Goal: Transaction & Acquisition: Obtain resource

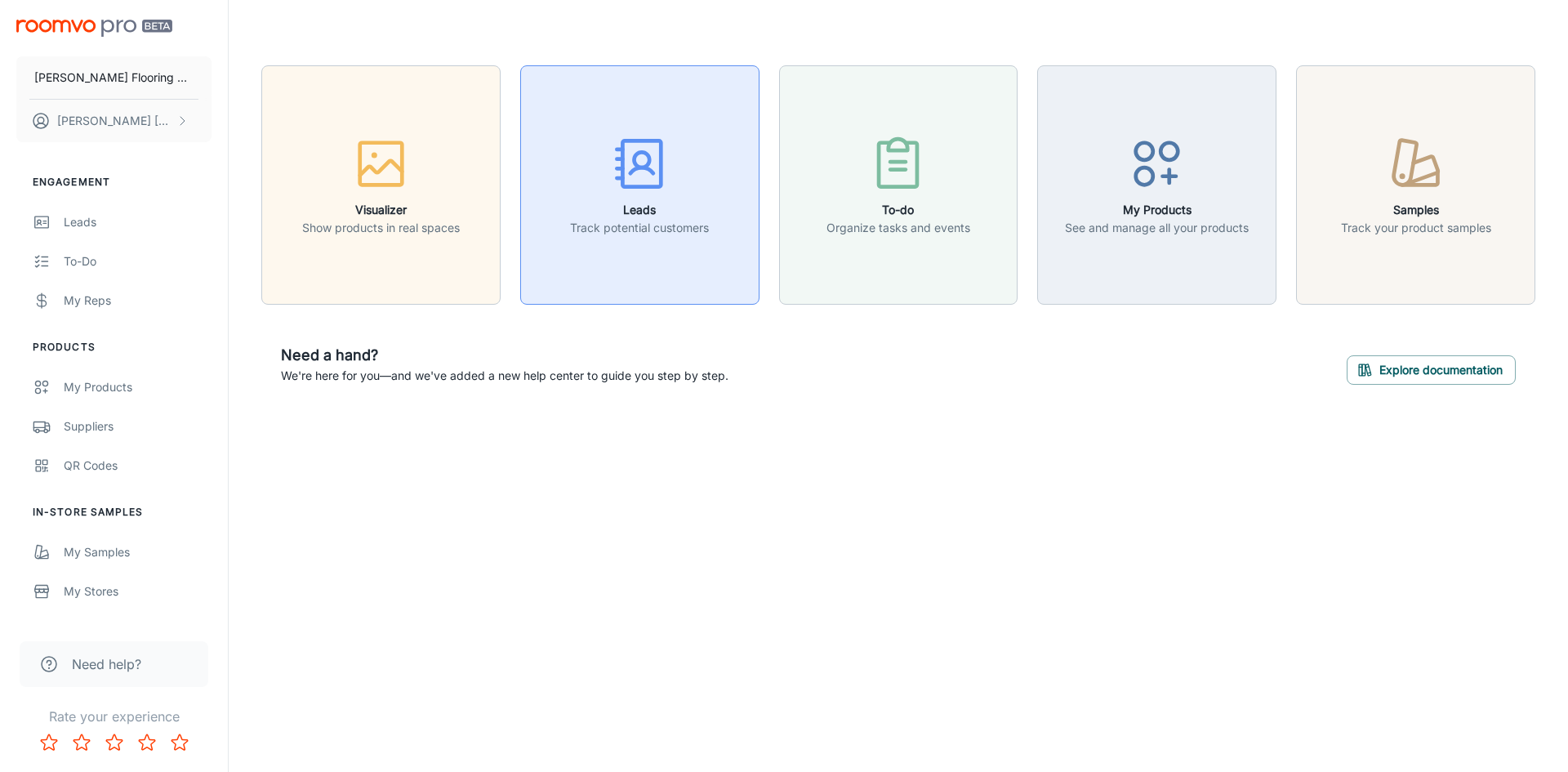
click at [635, 212] on h6 "Leads" at bounding box center [639, 210] width 139 height 18
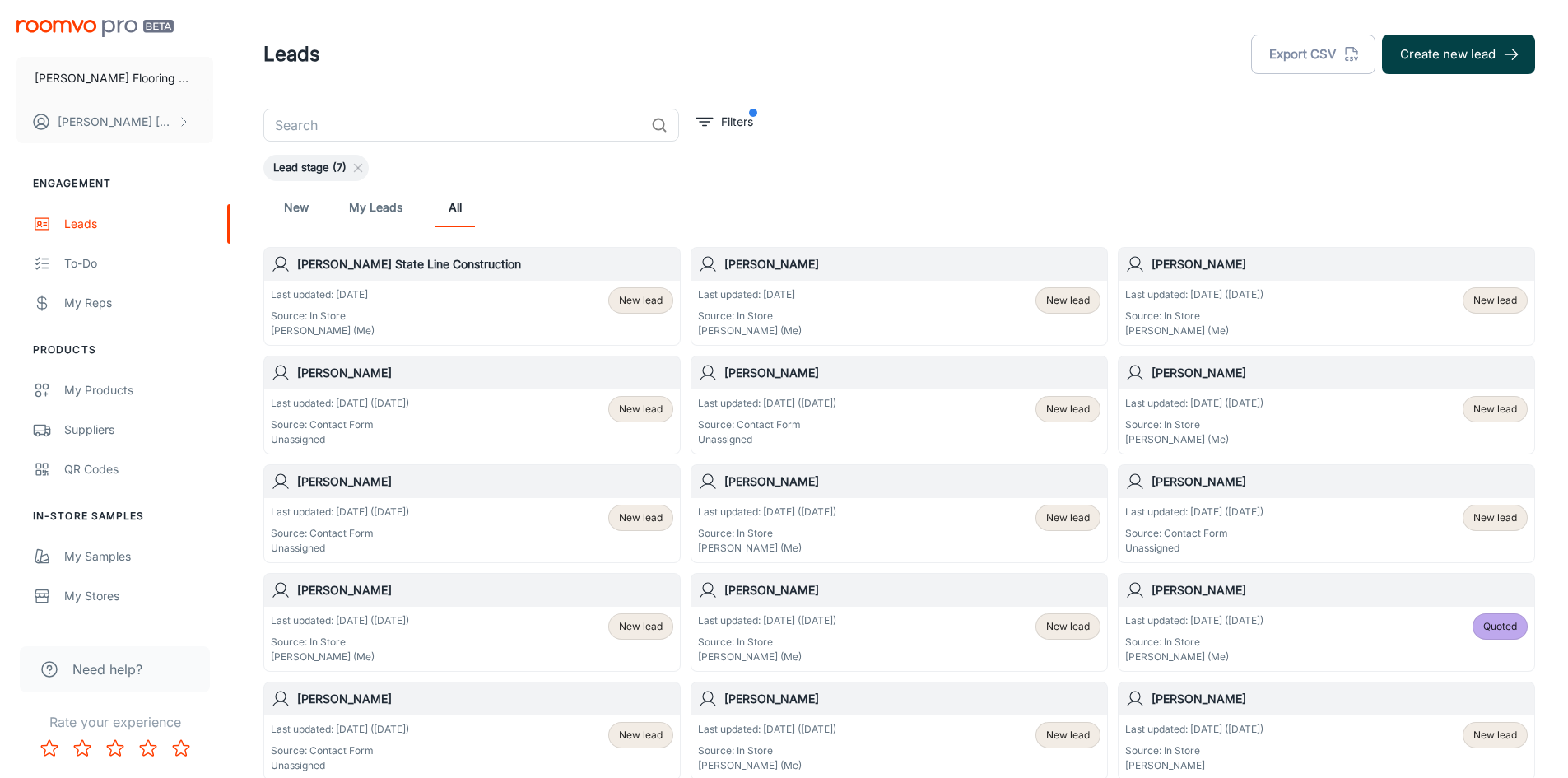
click at [1432, 50] on button "Create new lead" at bounding box center [1458, 54] width 153 height 39
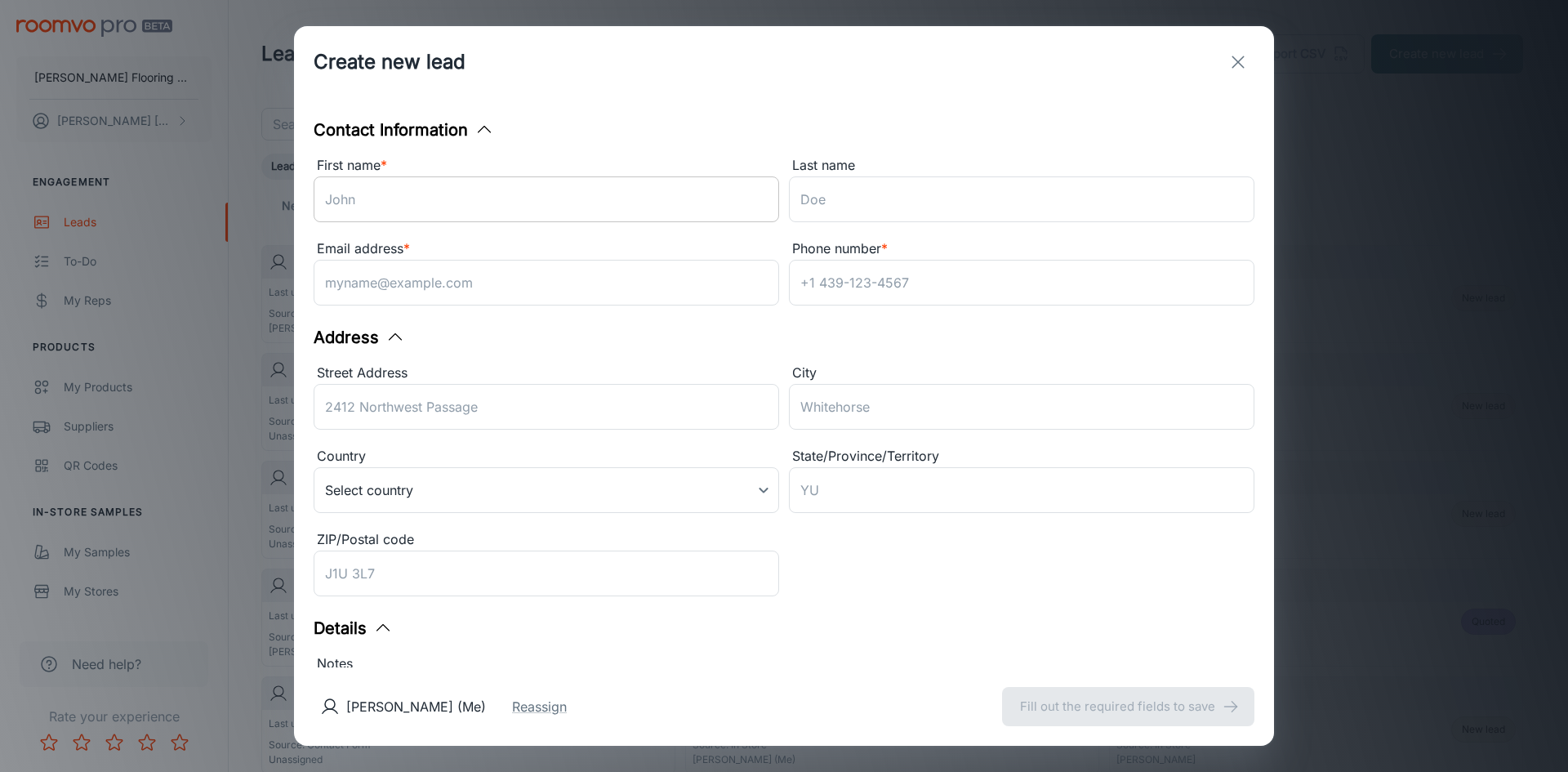
click at [406, 204] on input "First name *" at bounding box center [546, 199] width 465 height 46
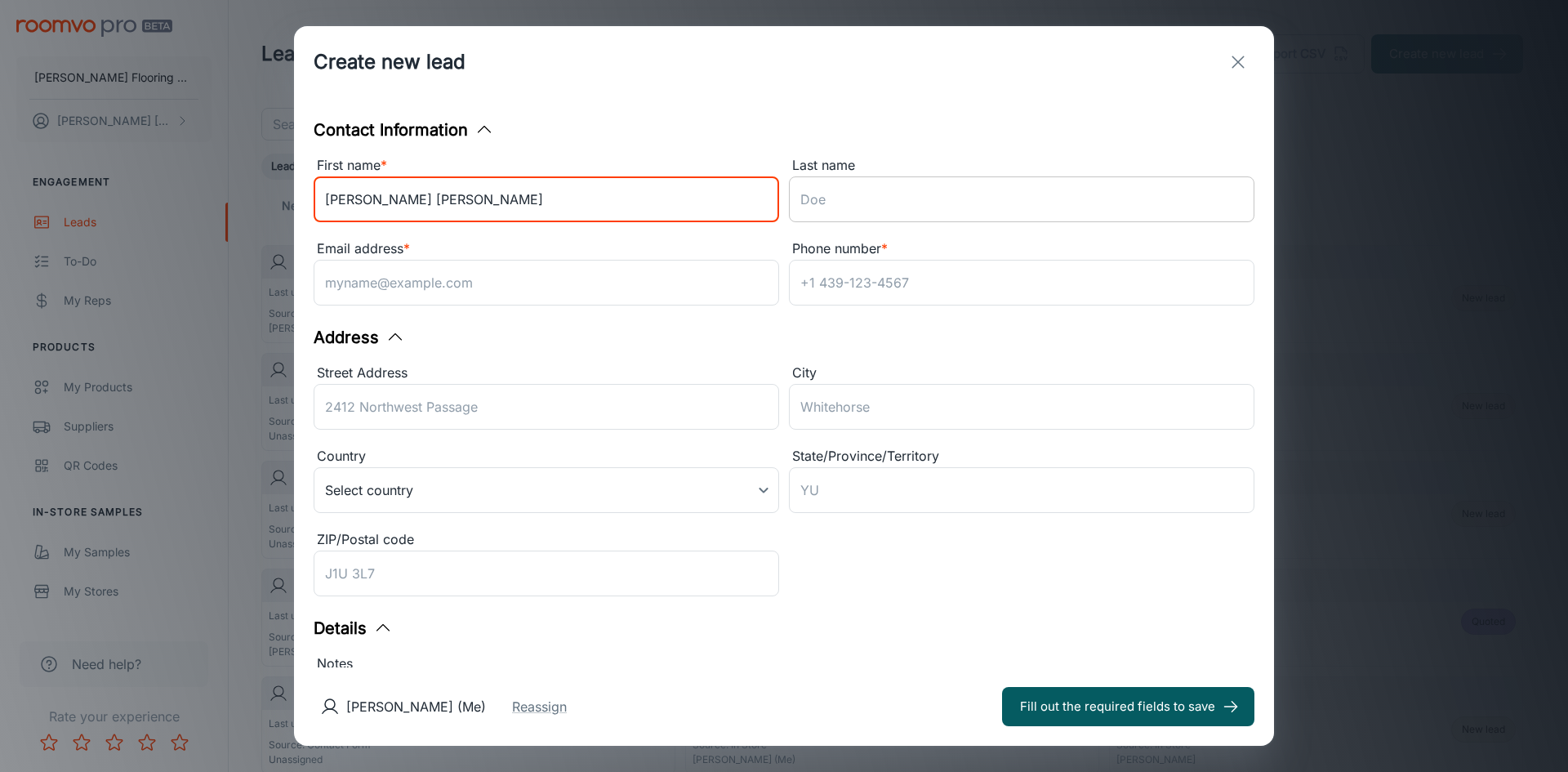
type input "[PERSON_NAME] [PERSON_NAME]"
click at [855, 192] on input "Last name" at bounding box center [1021, 199] width 465 height 46
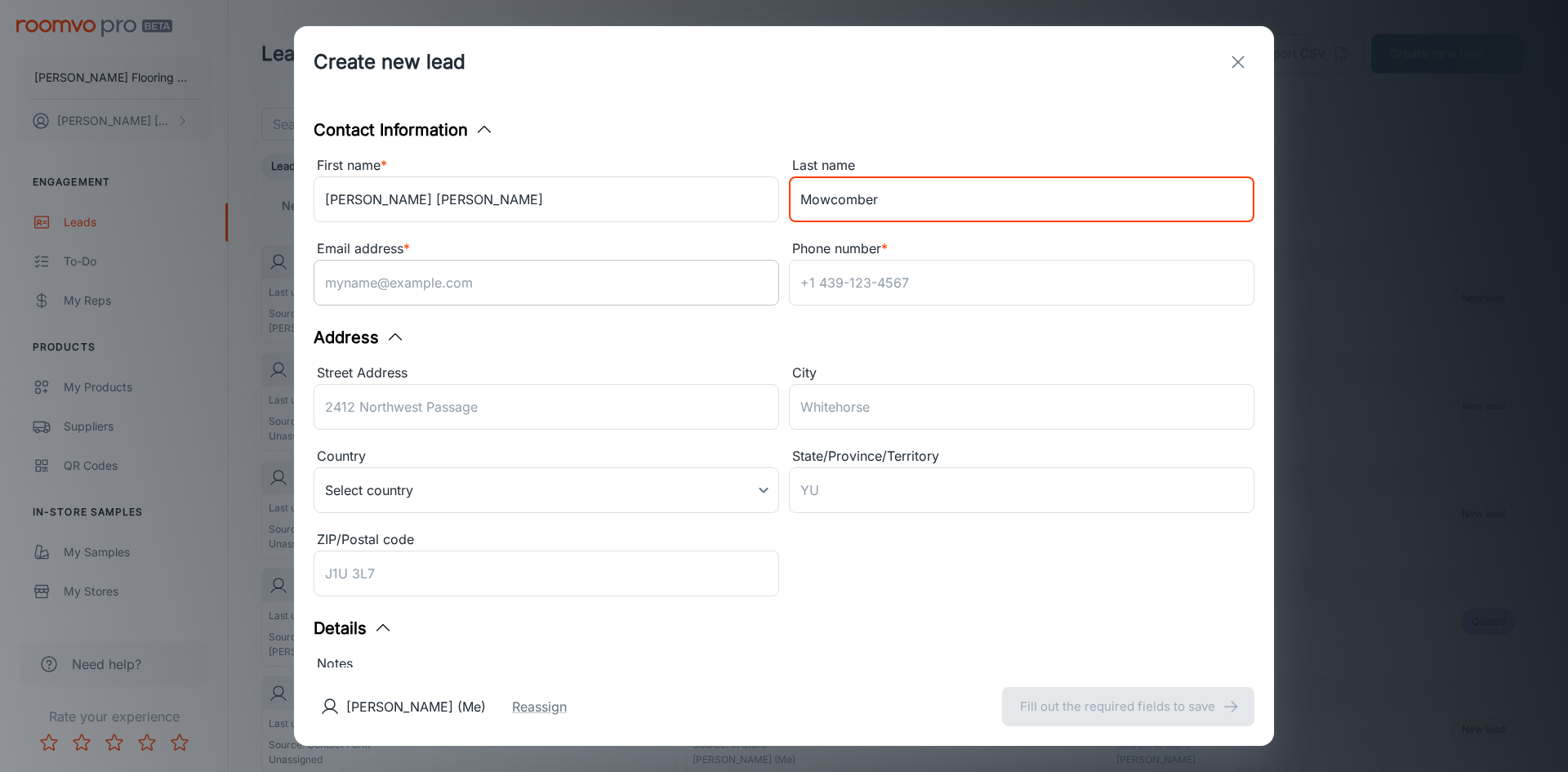
type input "Mowcomber"
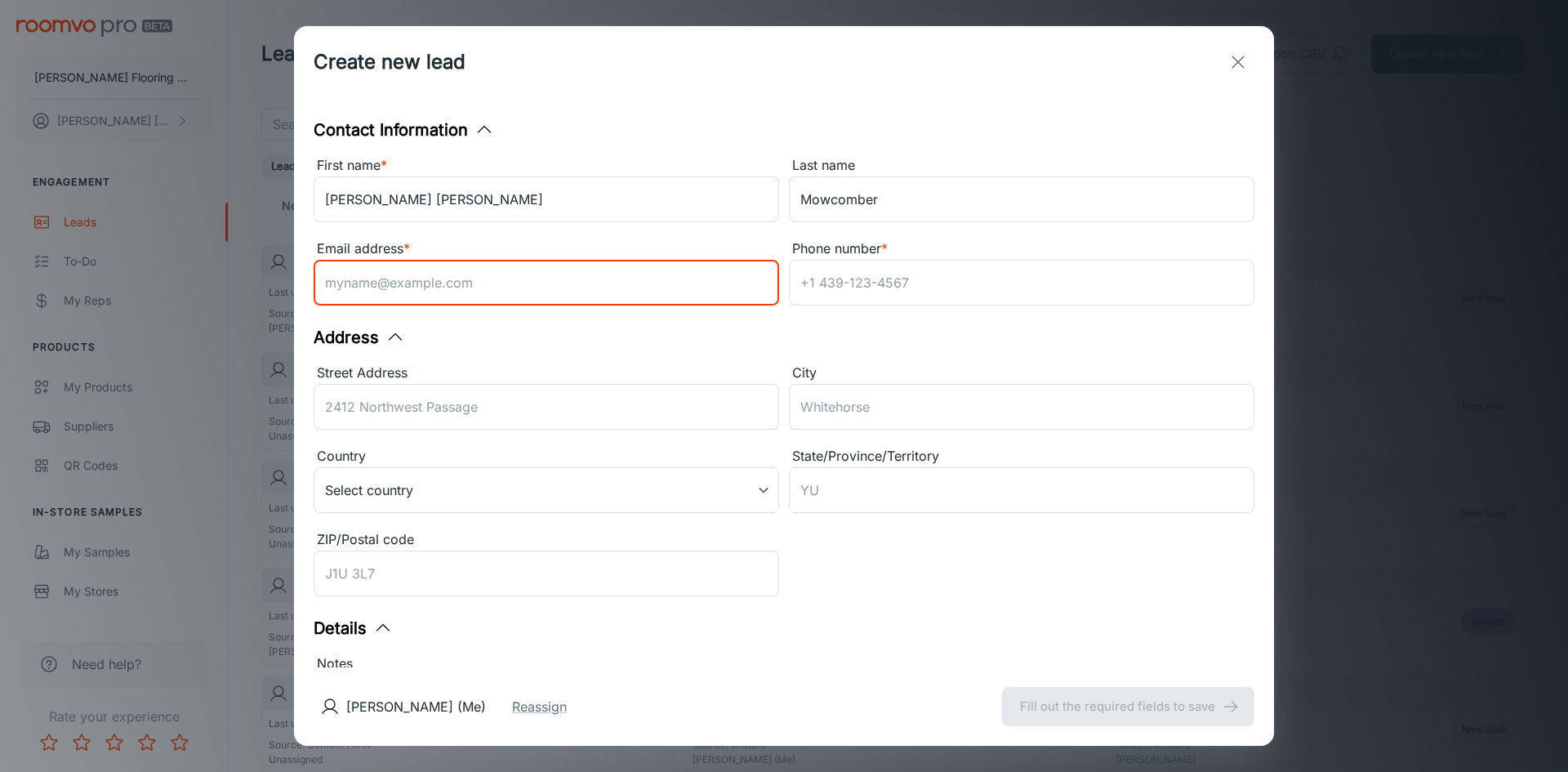
click at [479, 284] on input "Email address *" at bounding box center [546, 282] width 465 height 46
type input "[EMAIL_ADDRESS][DOMAIN_NAME]"
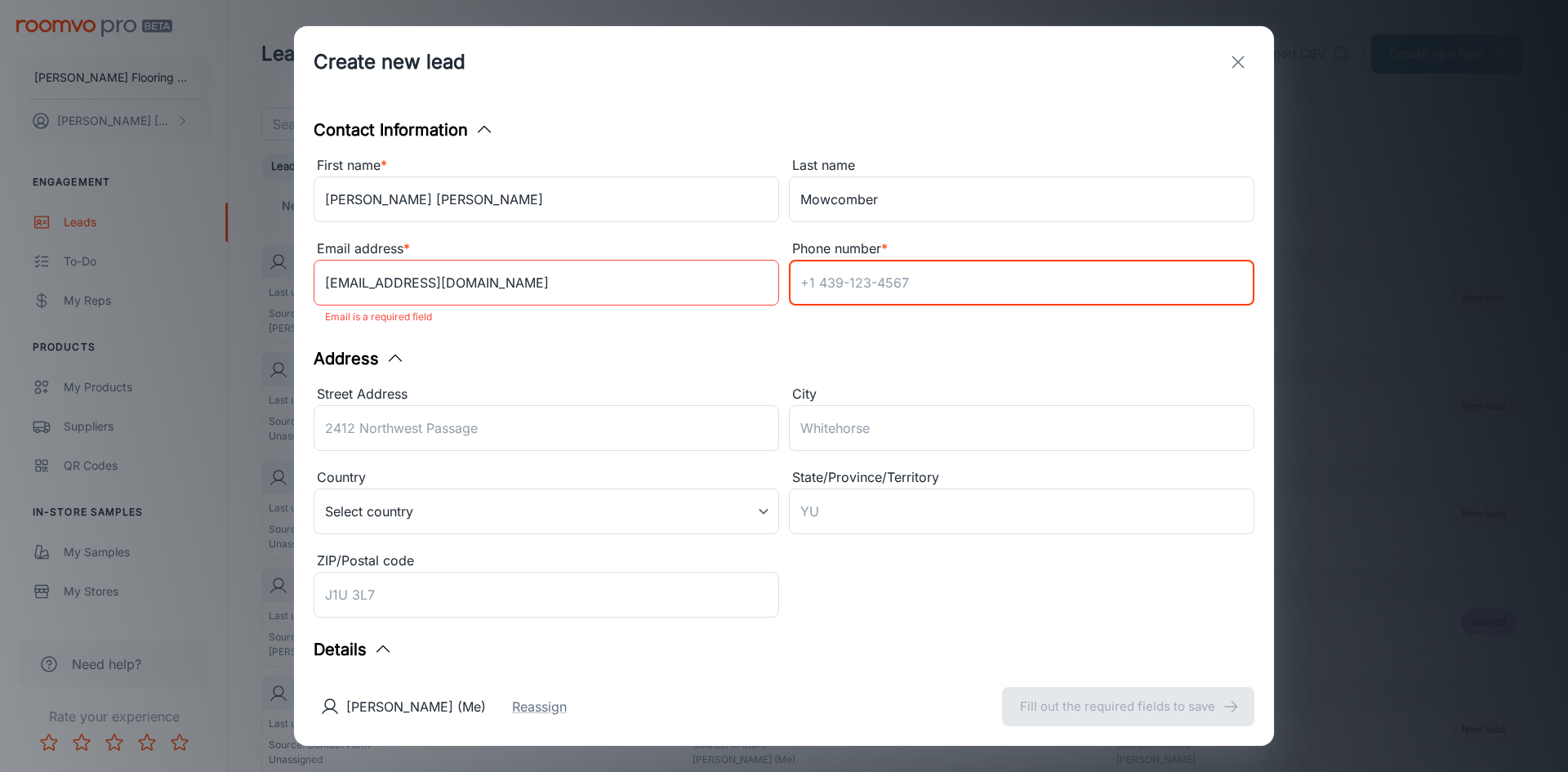
click at [825, 283] on input "Phone number *" at bounding box center [1021, 282] width 465 height 46
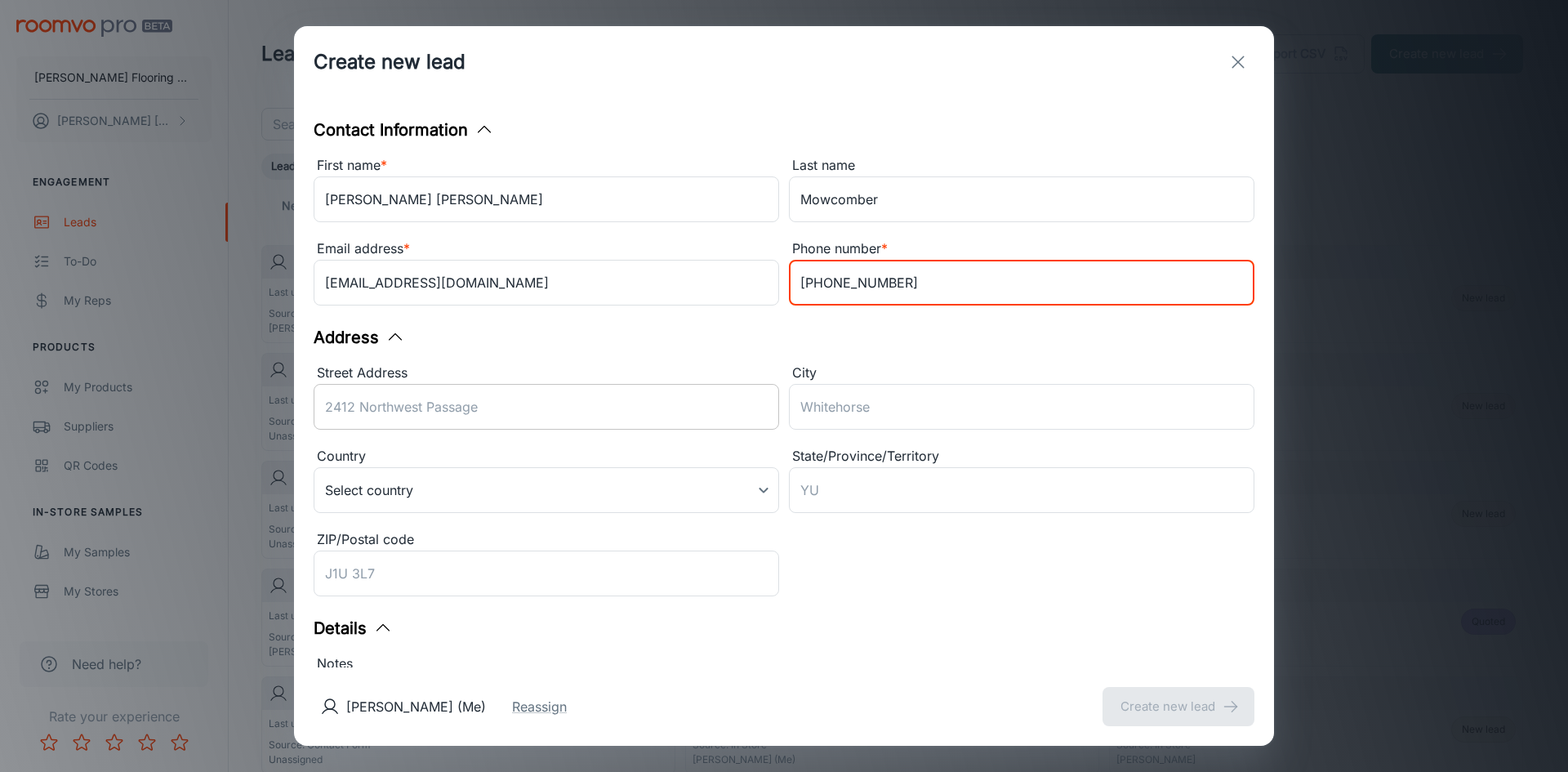
type input "[PHONE_NUMBER]"
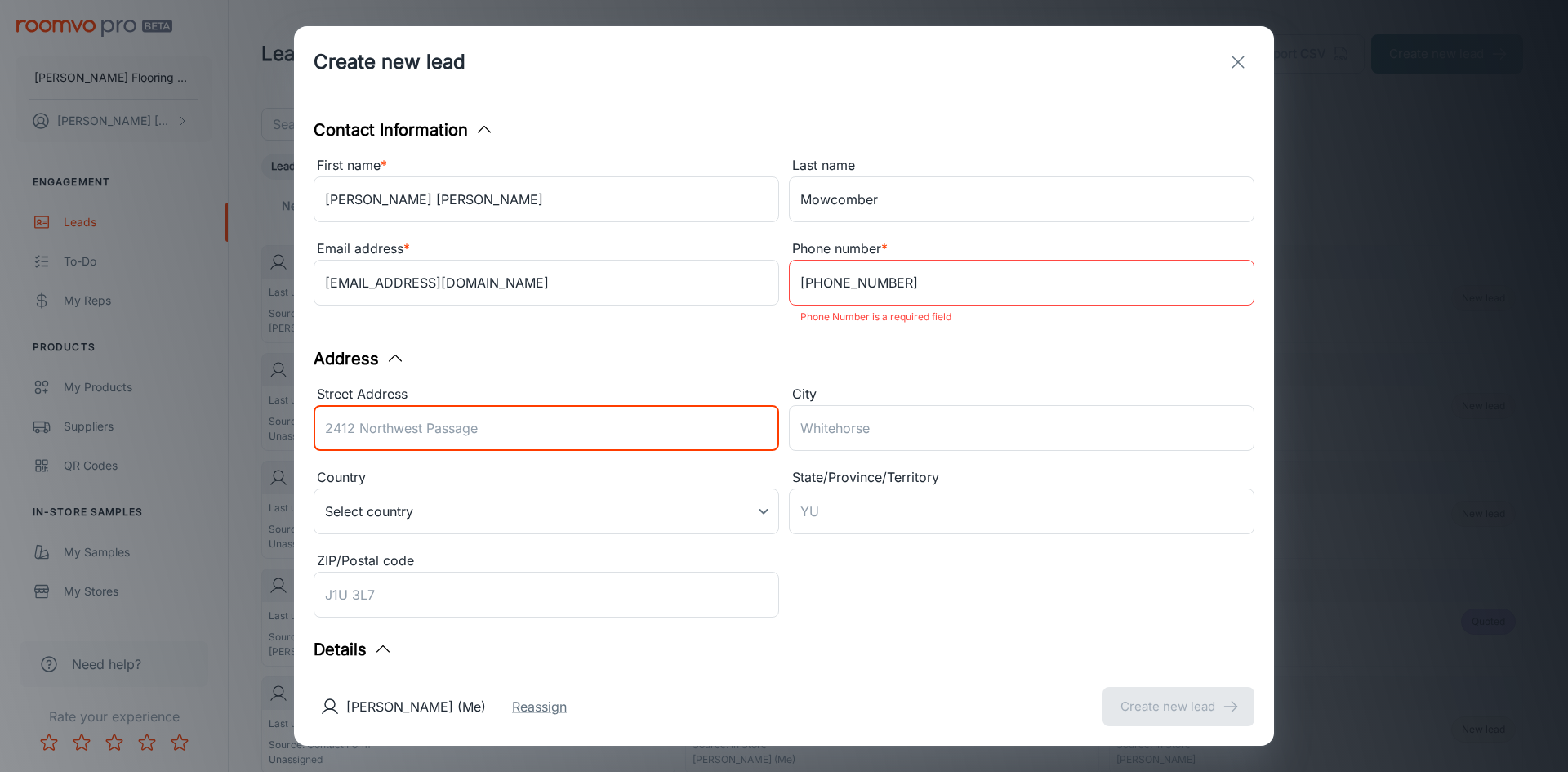
click at [356, 410] on input "Street Address" at bounding box center [546, 427] width 465 height 46
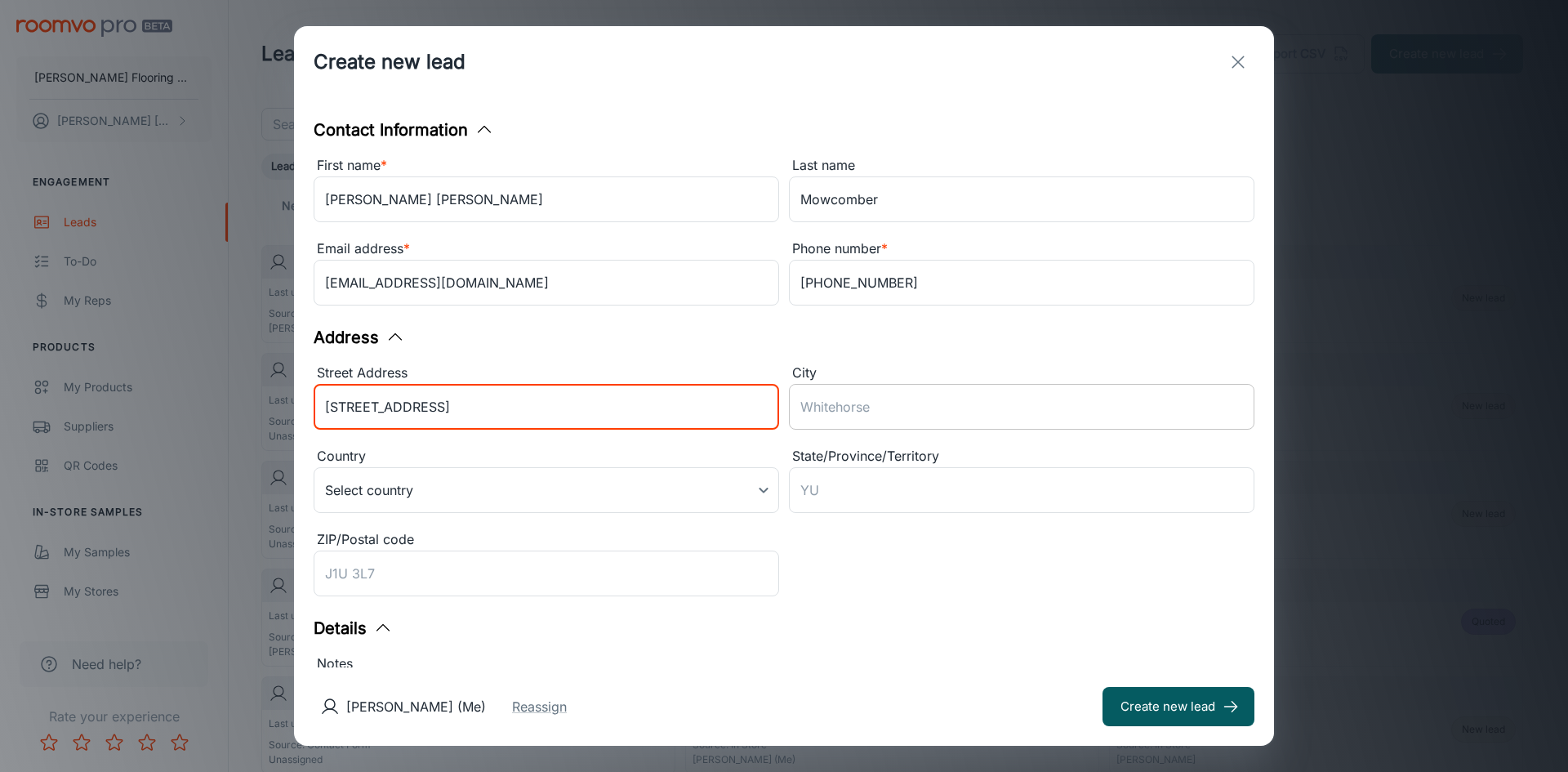
type input "[STREET_ADDRESS]"
click at [823, 406] on input "City" at bounding box center [1021, 406] width 465 height 46
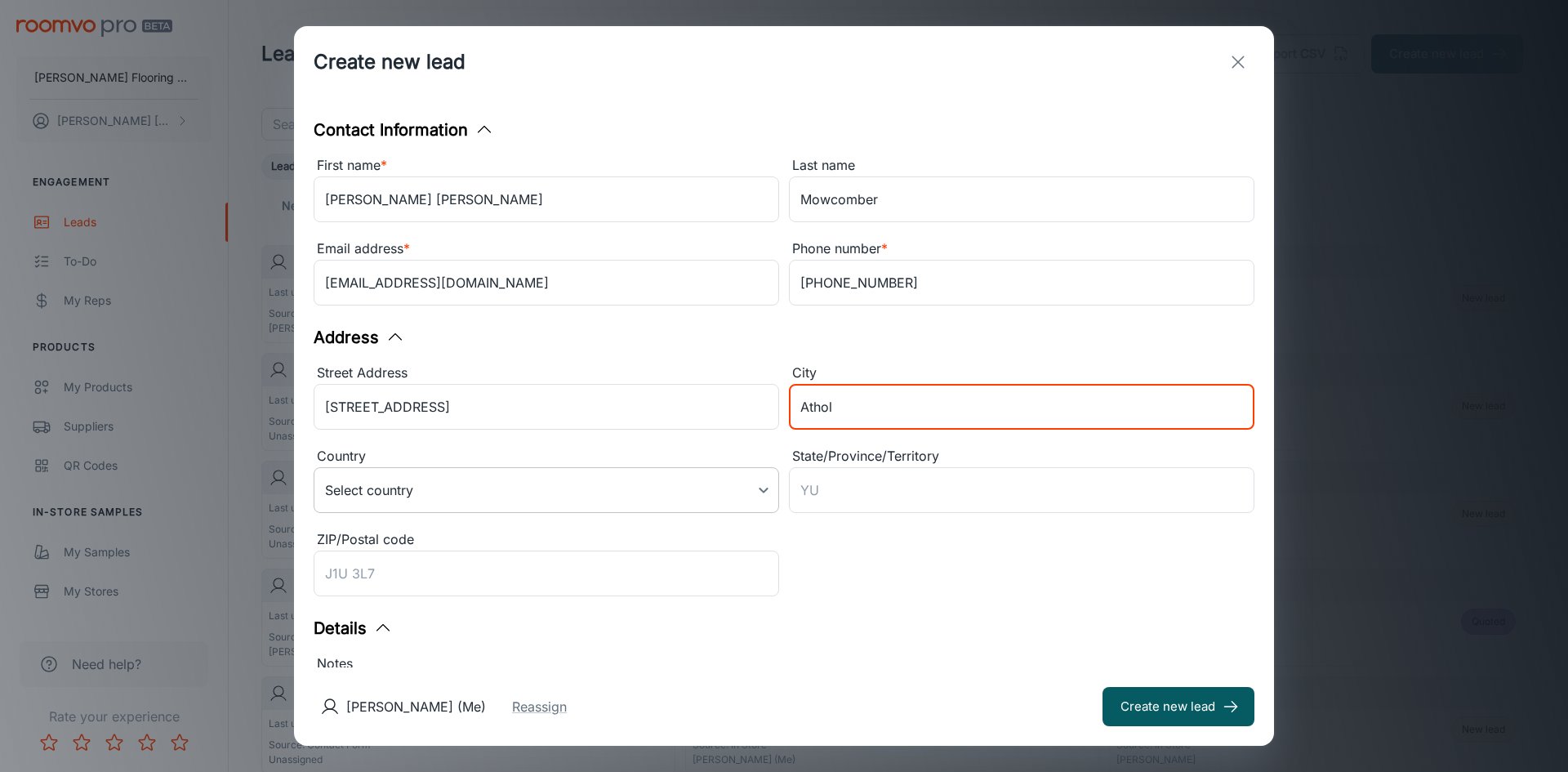
type input "Athol"
click at [764, 489] on body "[PERSON_NAME] Flooring Center [PERSON_NAME] Engagement Leads To-do My Reps Prod…" at bounding box center [784, 386] width 1568 height 772
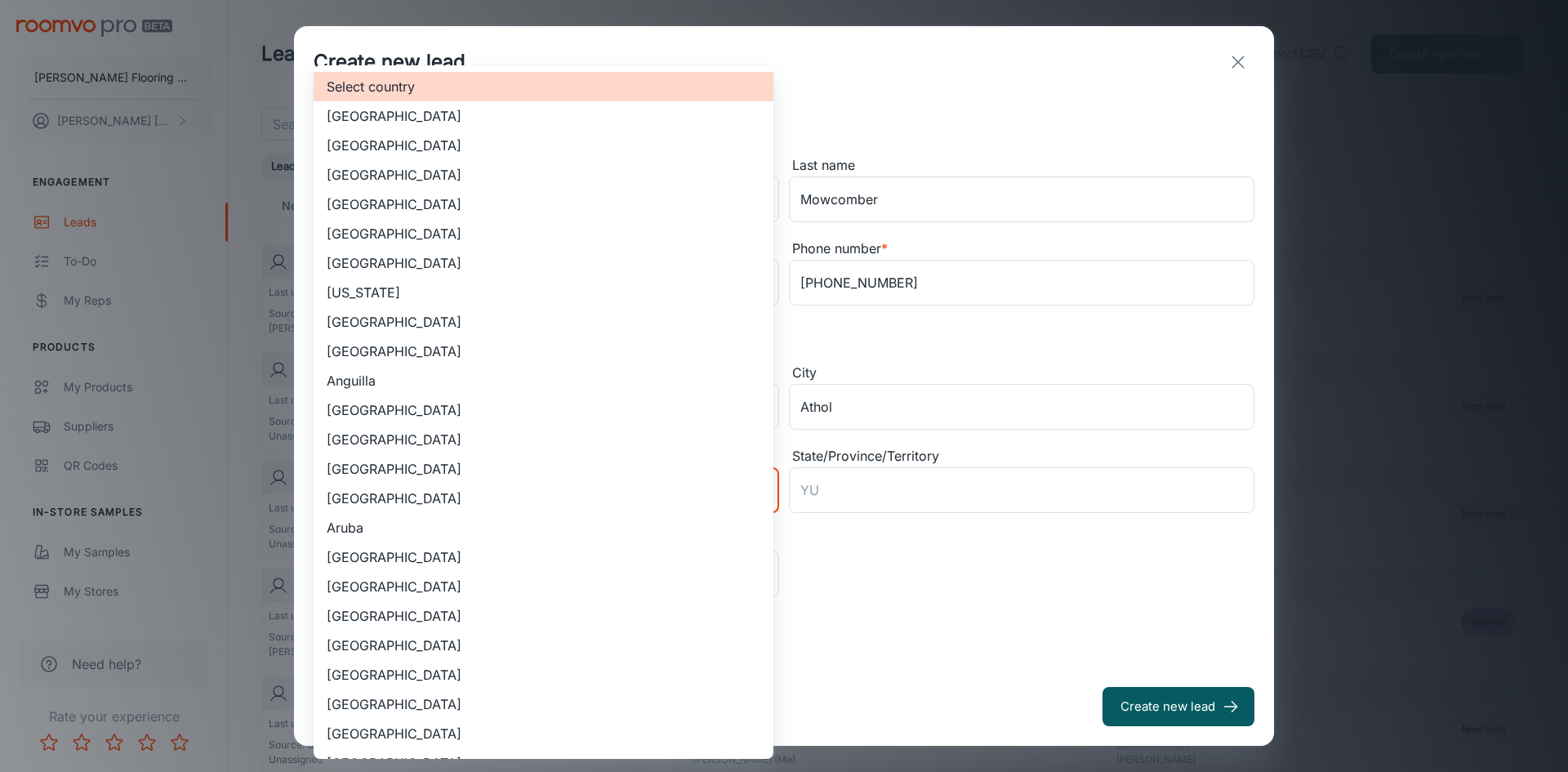
click at [437, 143] on li "[GEOGRAPHIC_DATA]" at bounding box center [544, 145] width 460 height 29
type input "US"
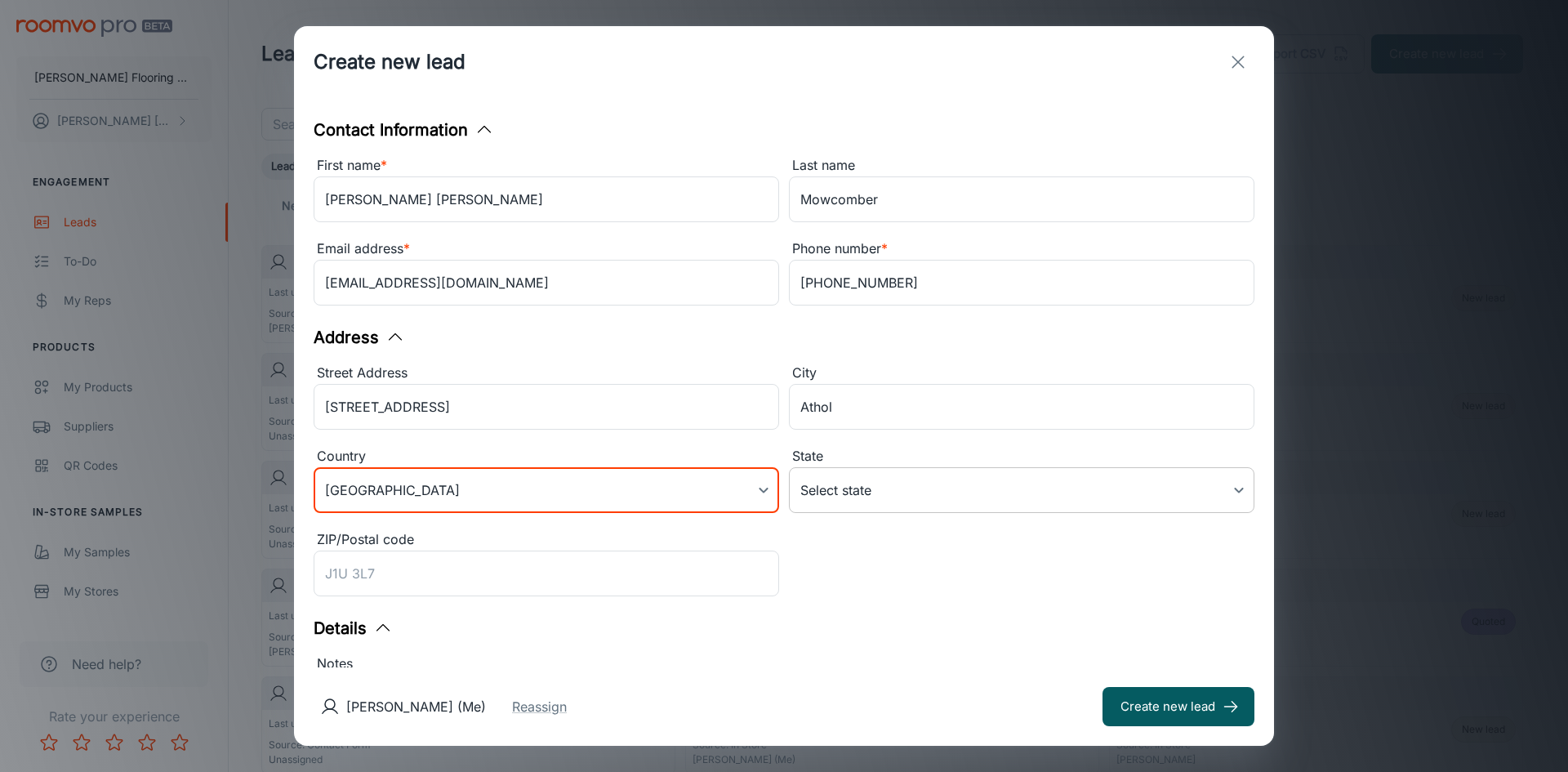
click at [874, 496] on body "[PERSON_NAME] Flooring Center [PERSON_NAME] Engagement Leads To-do My Reps Prod…" at bounding box center [784, 386] width 1568 height 772
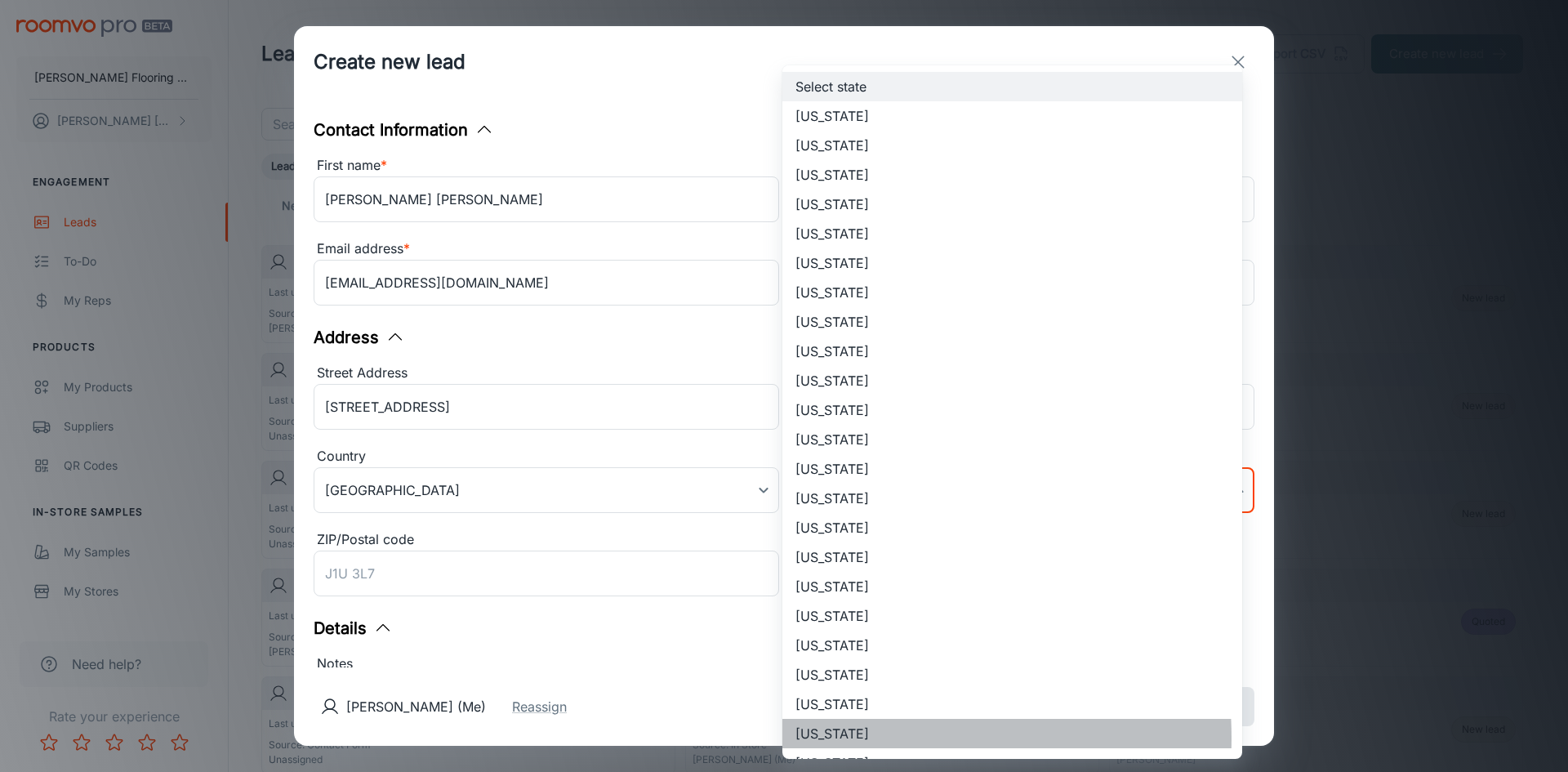
click at [844, 737] on li "[US_STATE]" at bounding box center [1012, 733] width 460 height 29
type input "[US_STATE]"
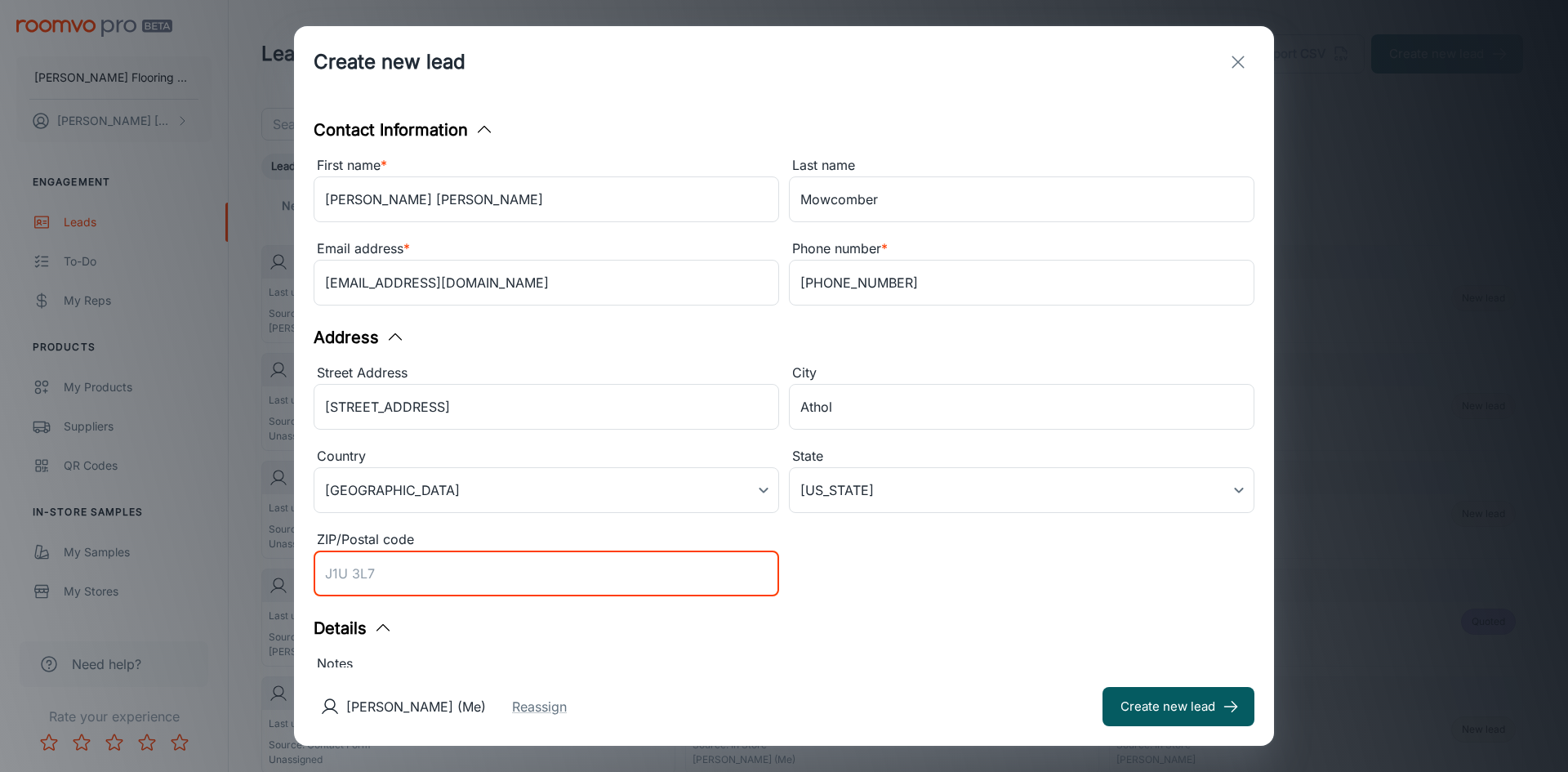
click at [391, 578] on input "ZIP/Postal code" at bounding box center [546, 573] width 465 height 46
type input "01331"
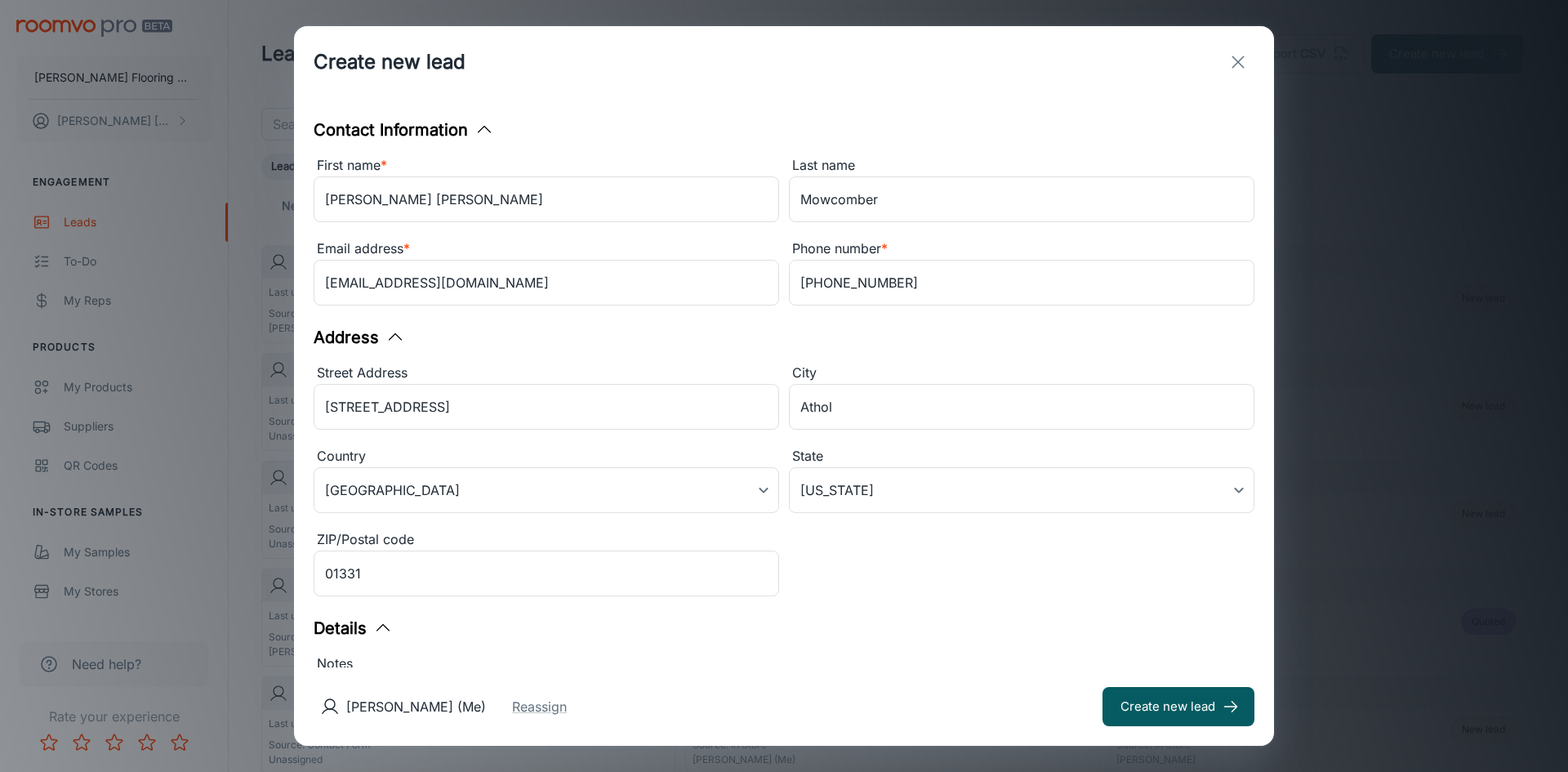
click at [680, 682] on div "[PERSON_NAME] (Me) Reassign Create new lead" at bounding box center [784, 706] width 980 height 78
click at [1129, 700] on button "Create new lead" at bounding box center [1178, 706] width 152 height 39
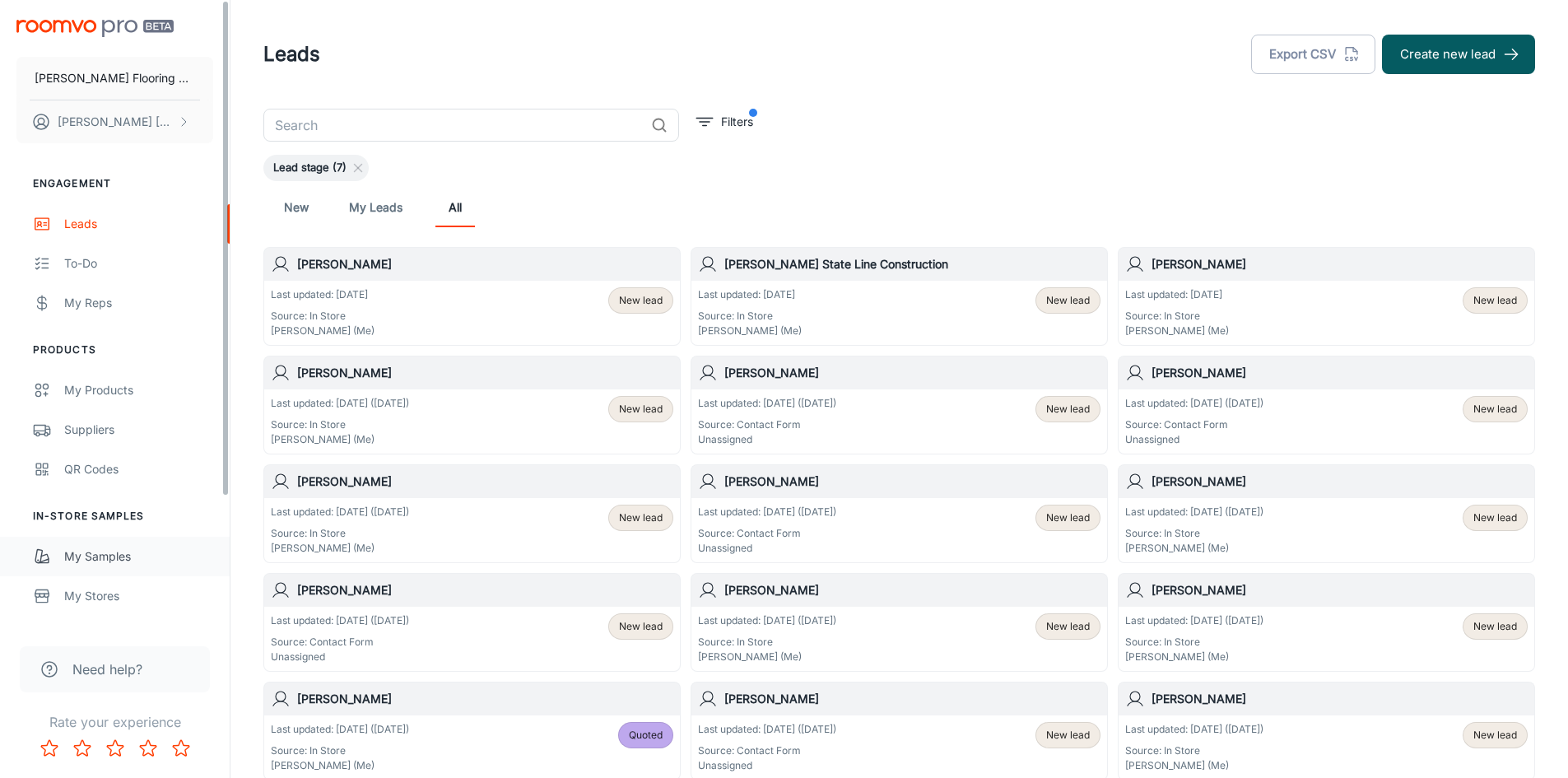
click at [105, 556] on div "My Samples" at bounding box center [138, 556] width 149 height 18
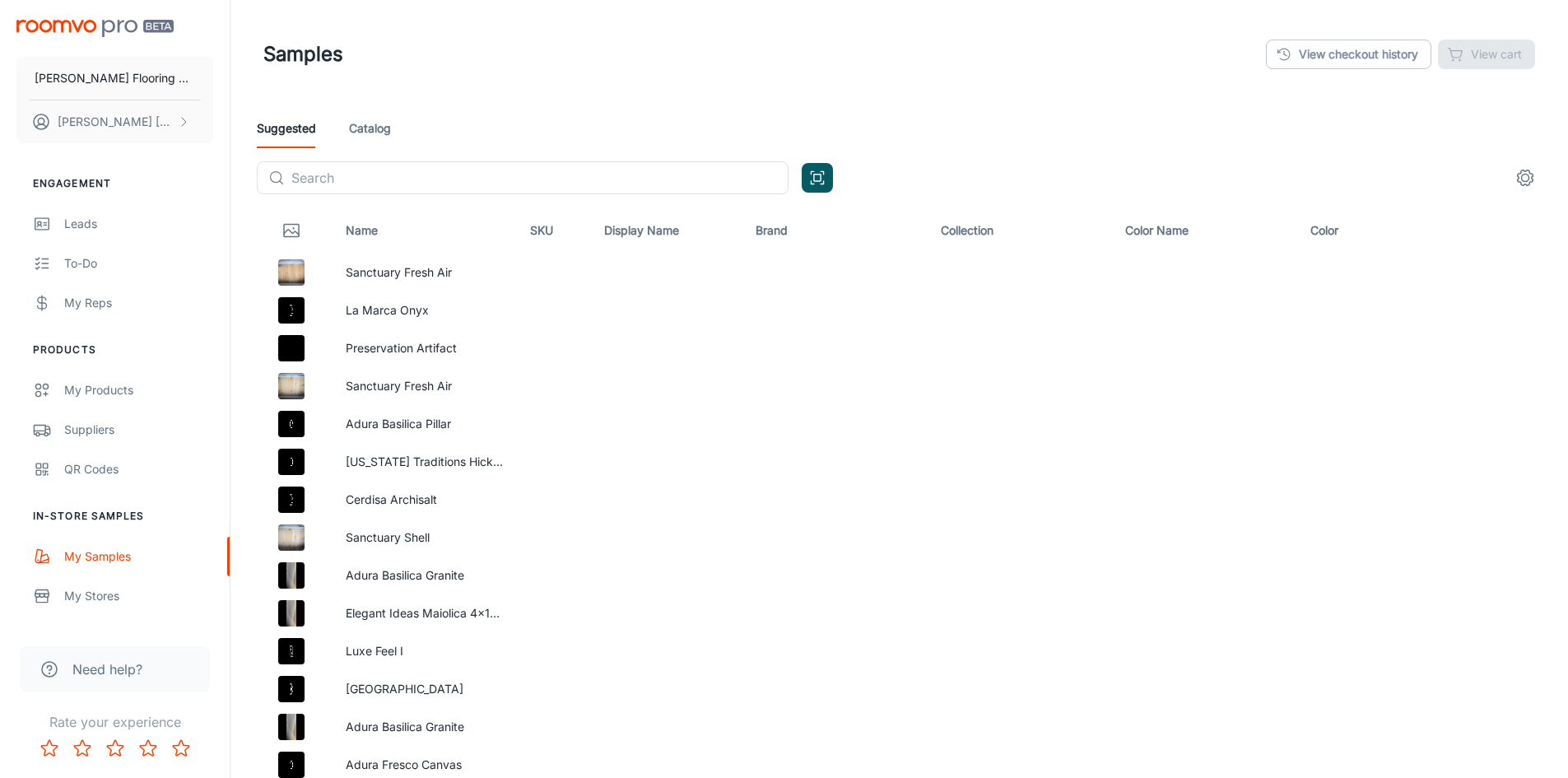
click at [391, 128] on div "Suggested Catalog" at bounding box center [899, 128] width 1285 height 39
click at [371, 127] on link "Catalog" at bounding box center [370, 128] width 42 height 39
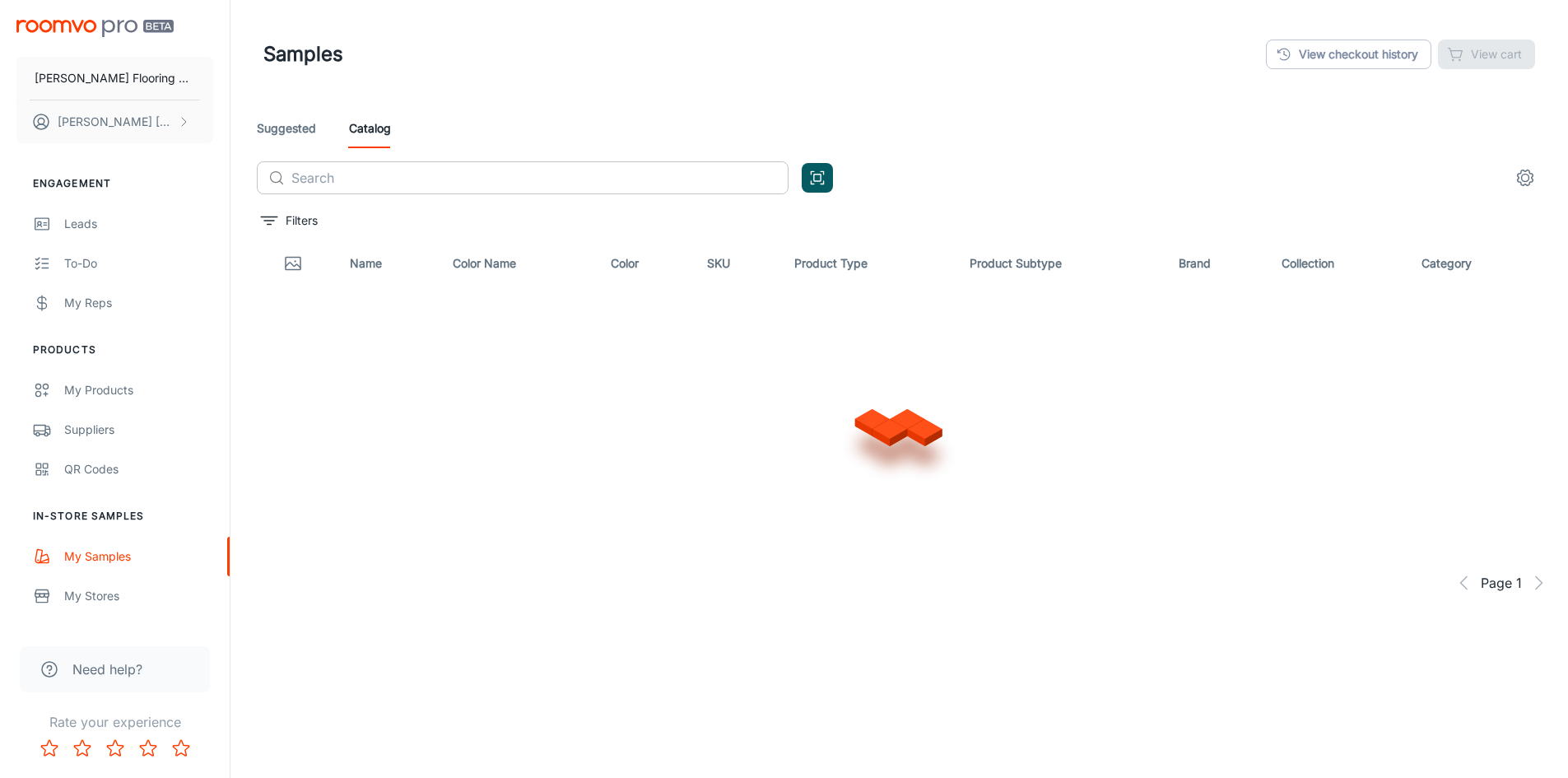
click at [327, 175] on input "text" at bounding box center [540, 177] width 497 height 33
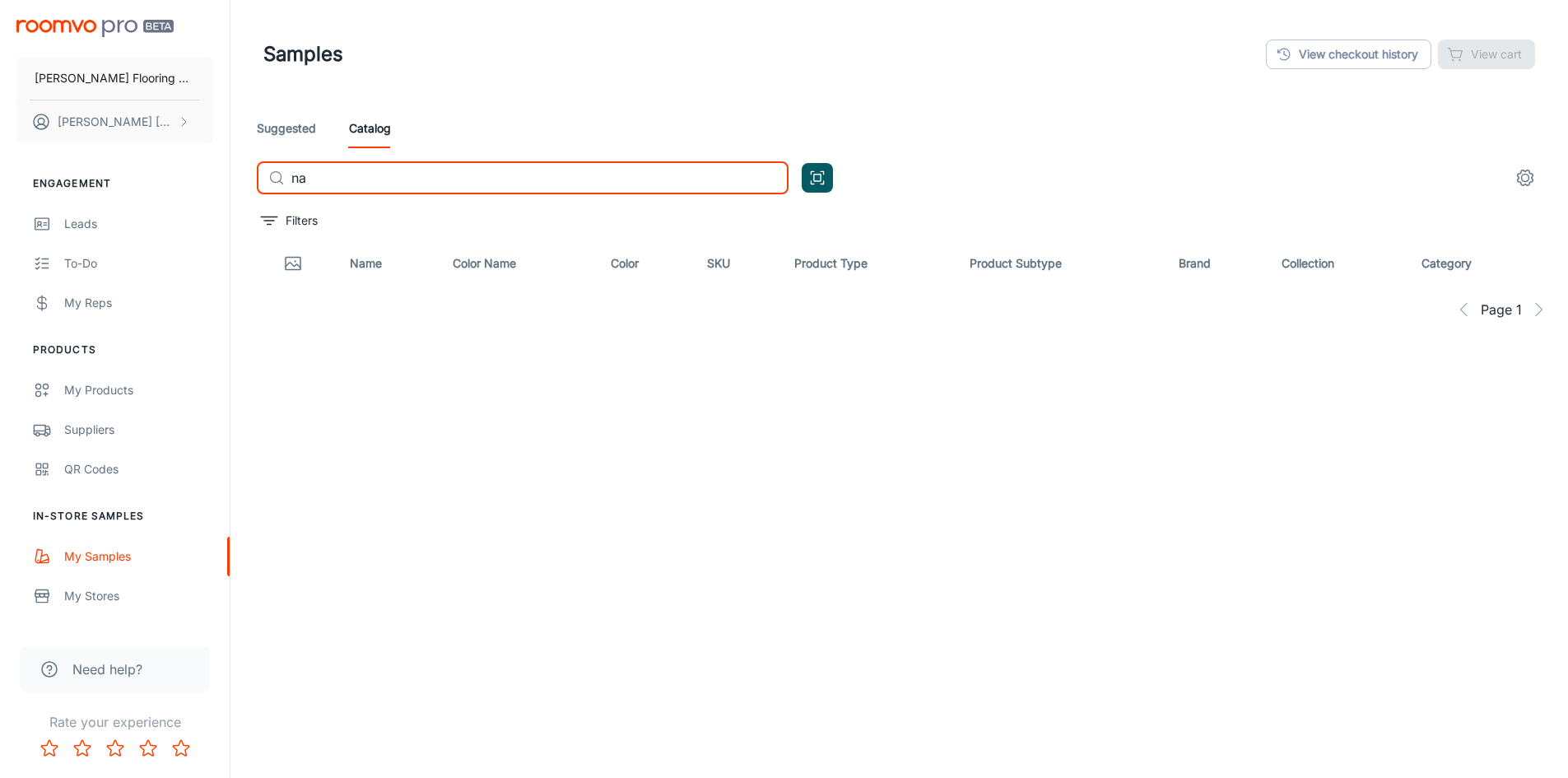
type input "n"
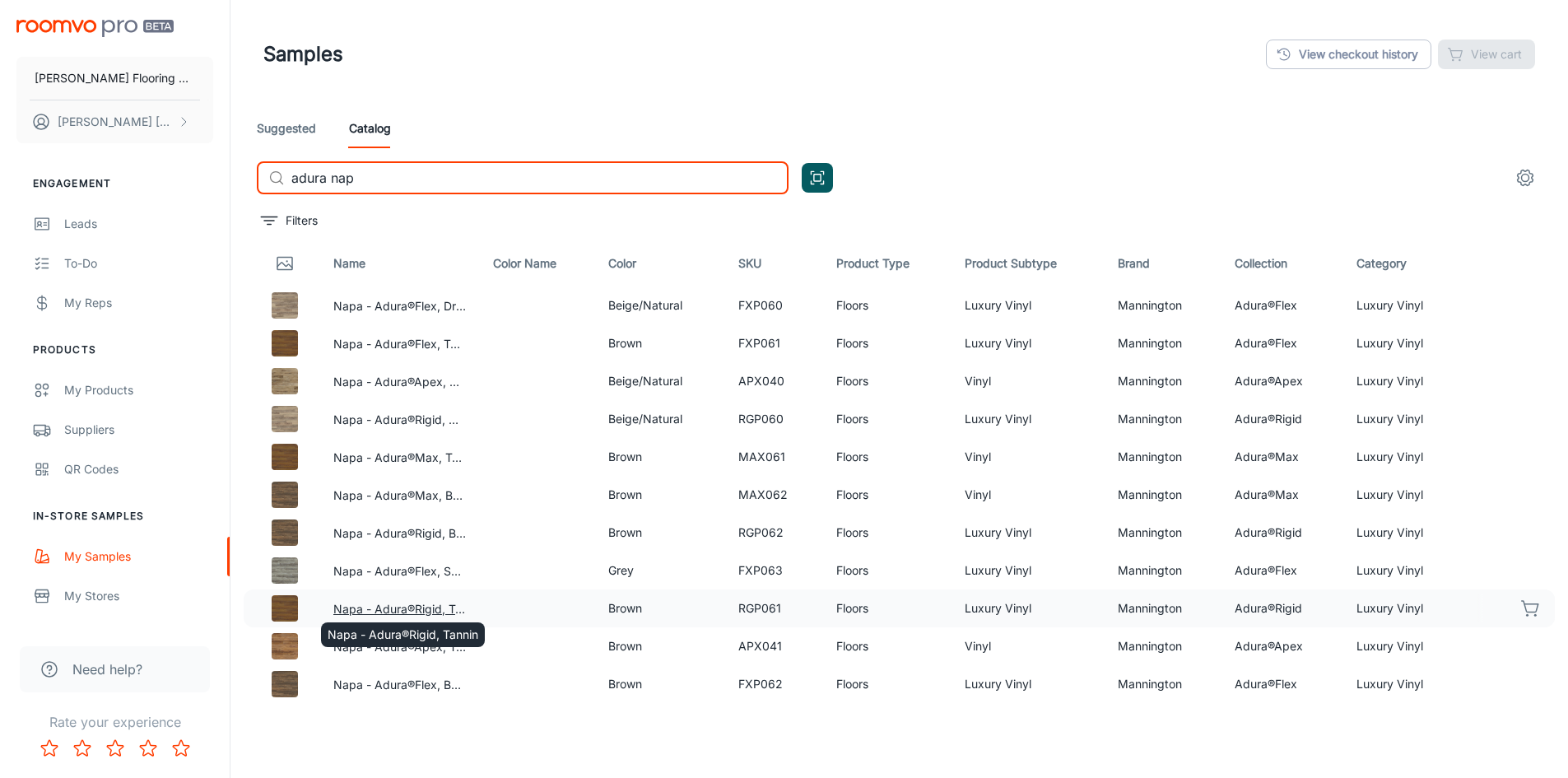
click at [426, 604] on button "Napa - Adura®Rigid, Tannin" at bounding box center [400, 609] width 133 height 18
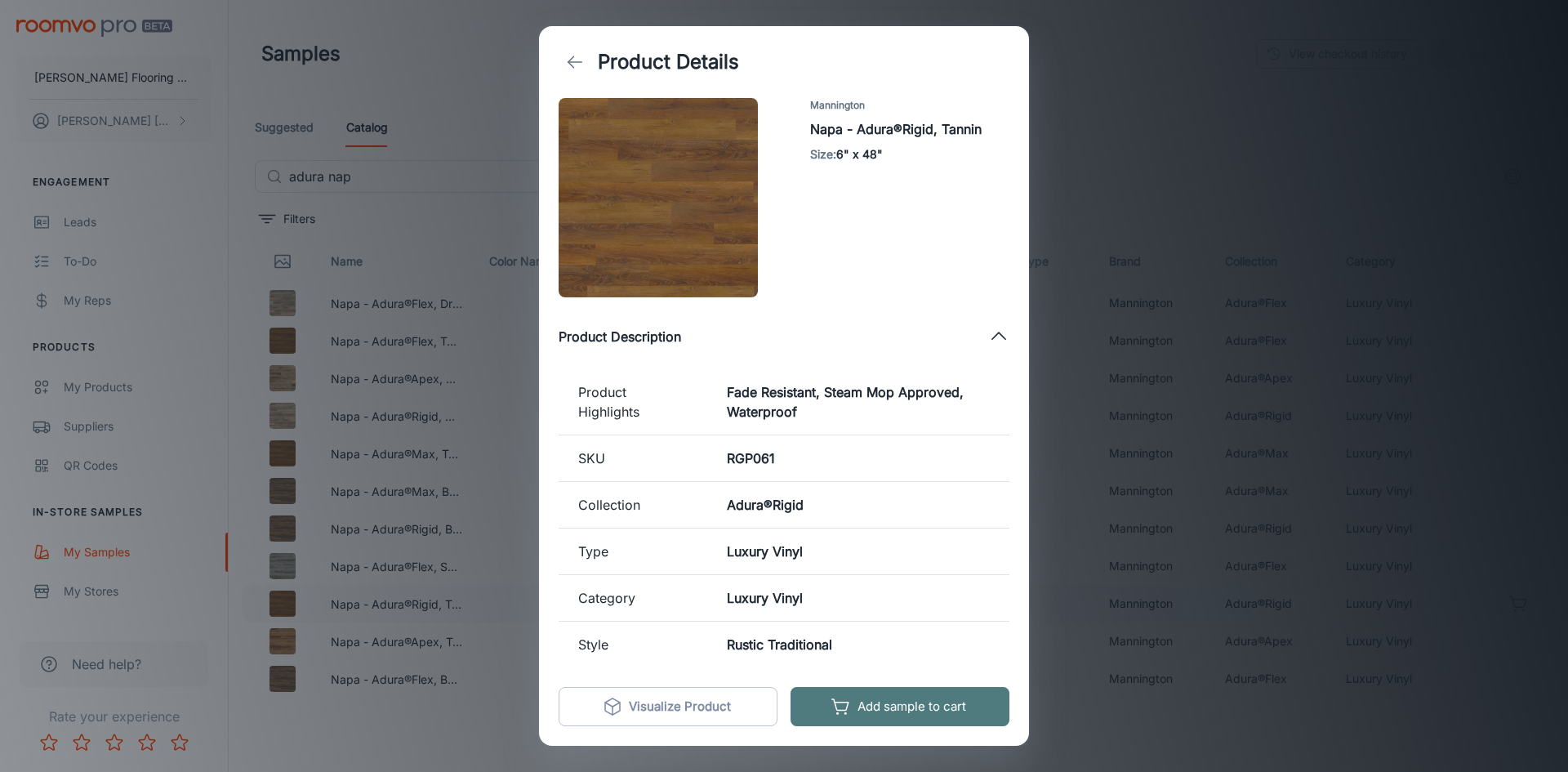
click at [859, 699] on button "Add sample to cart" at bounding box center [899, 706] width 219 height 39
click at [1060, 680] on div "Product Details Mannington Napa - Adura®Rigid, Tannin Size : 6" x 48" Product D…" at bounding box center [784, 386] width 1568 height 772
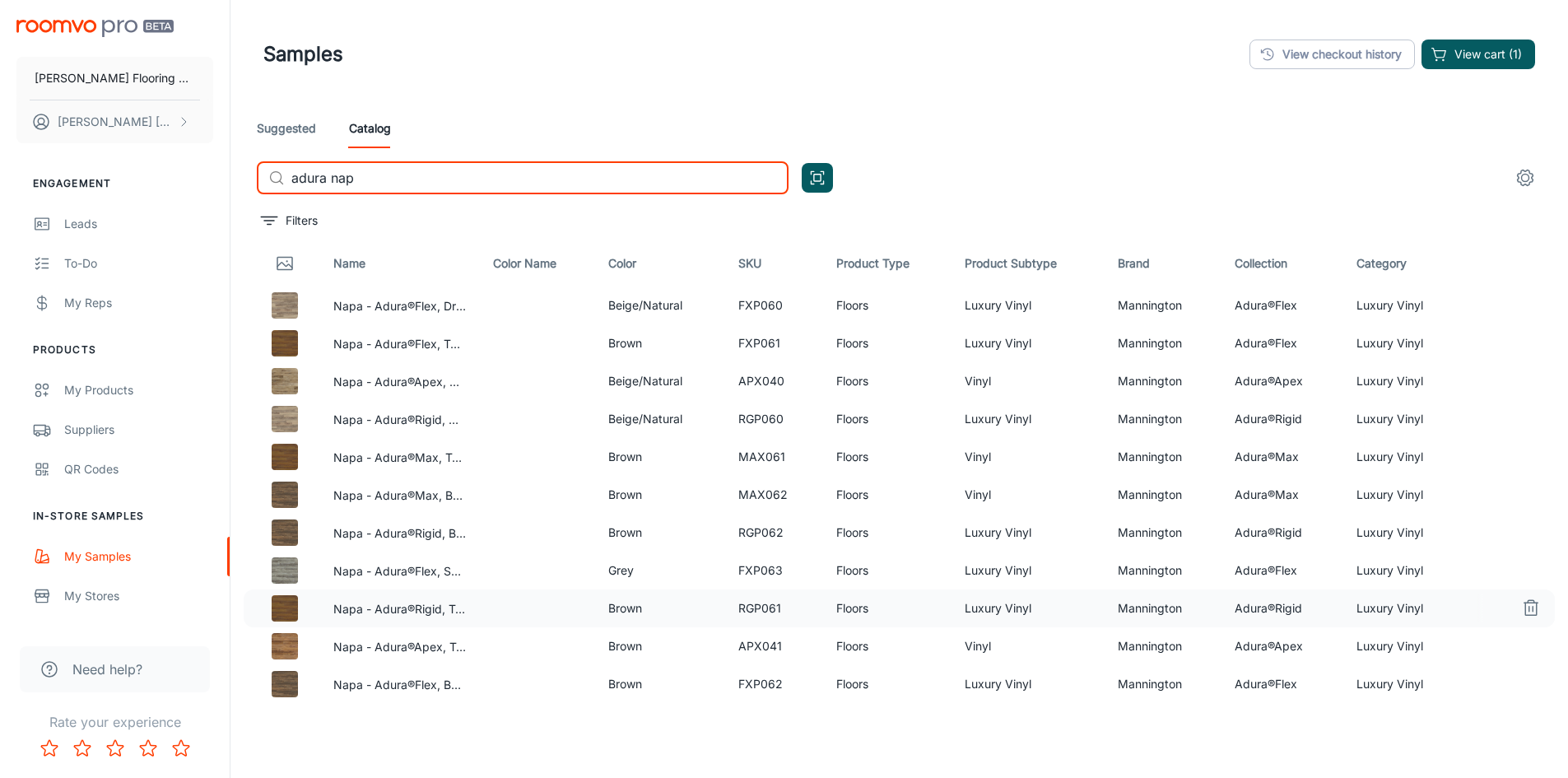
drag, startPoint x: 356, startPoint y: 175, endPoint x: 295, endPoint y: 187, distance: 62.2
click at [295, 187] on input "adura nap" at bounding box center [540, 177] width 497 height 33
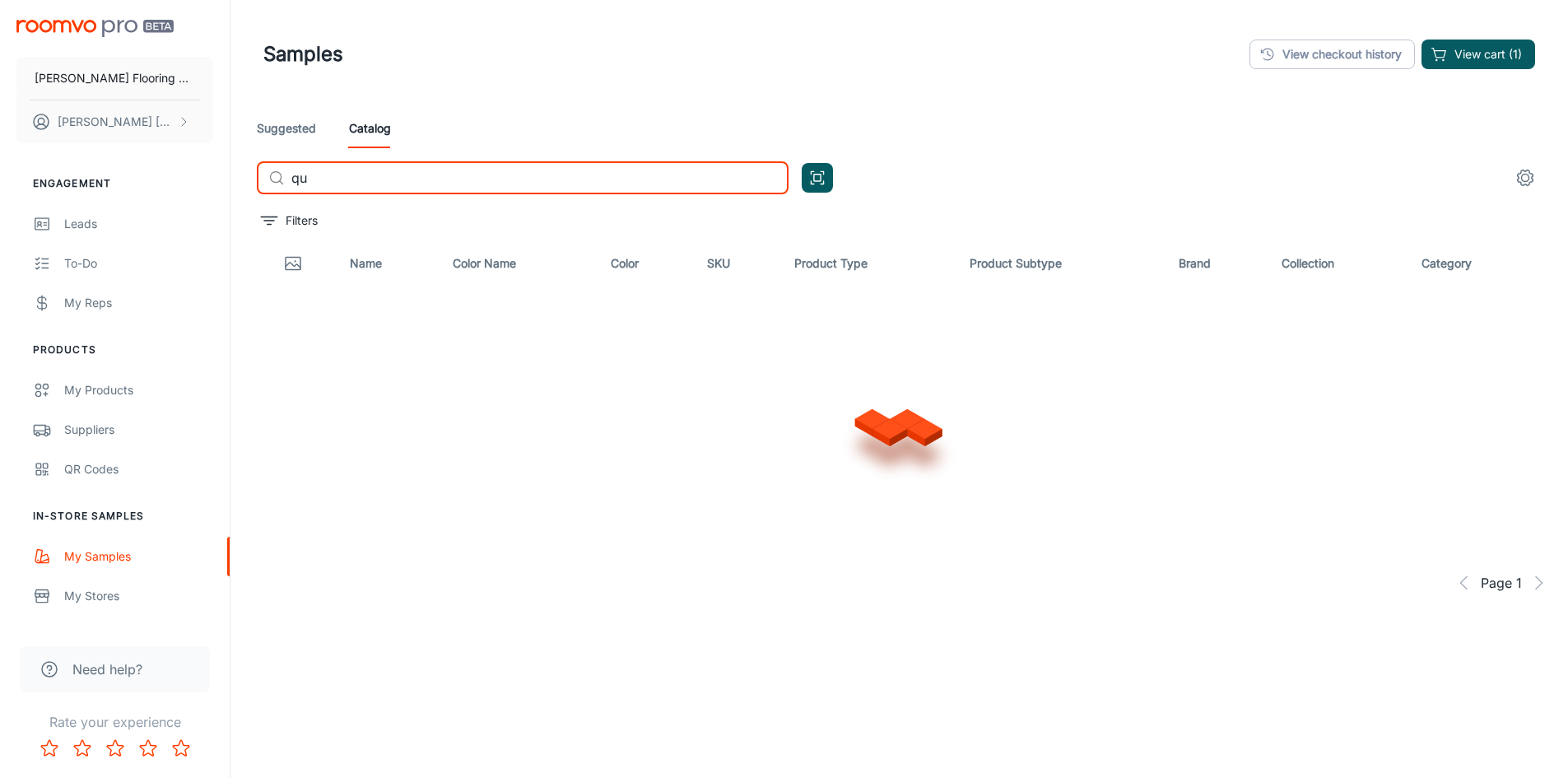
type input "q"
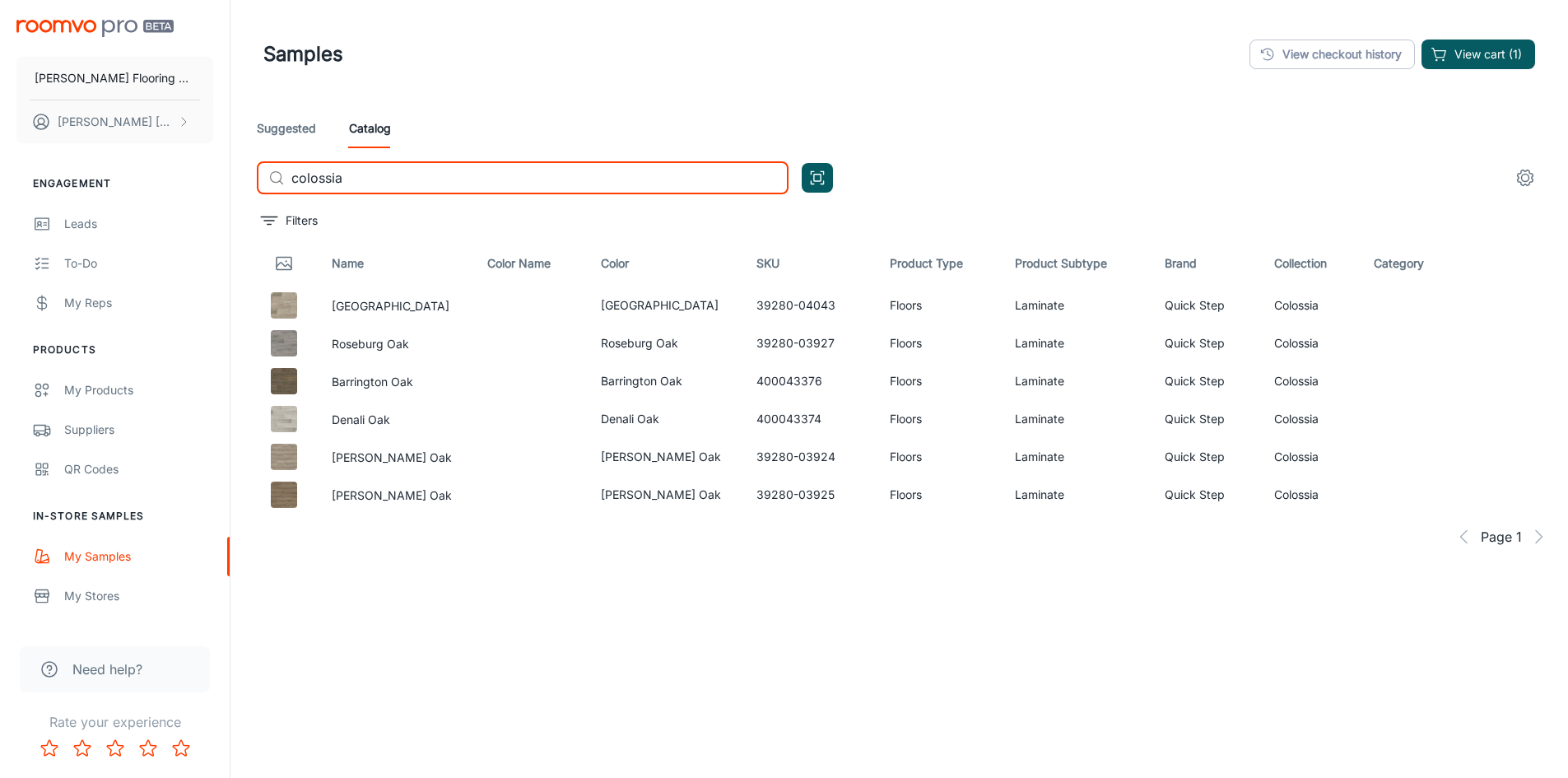
type input "colossia"
click at [91, 219] on div "Leads" at bounding box center [138, 224] width 149 height 18
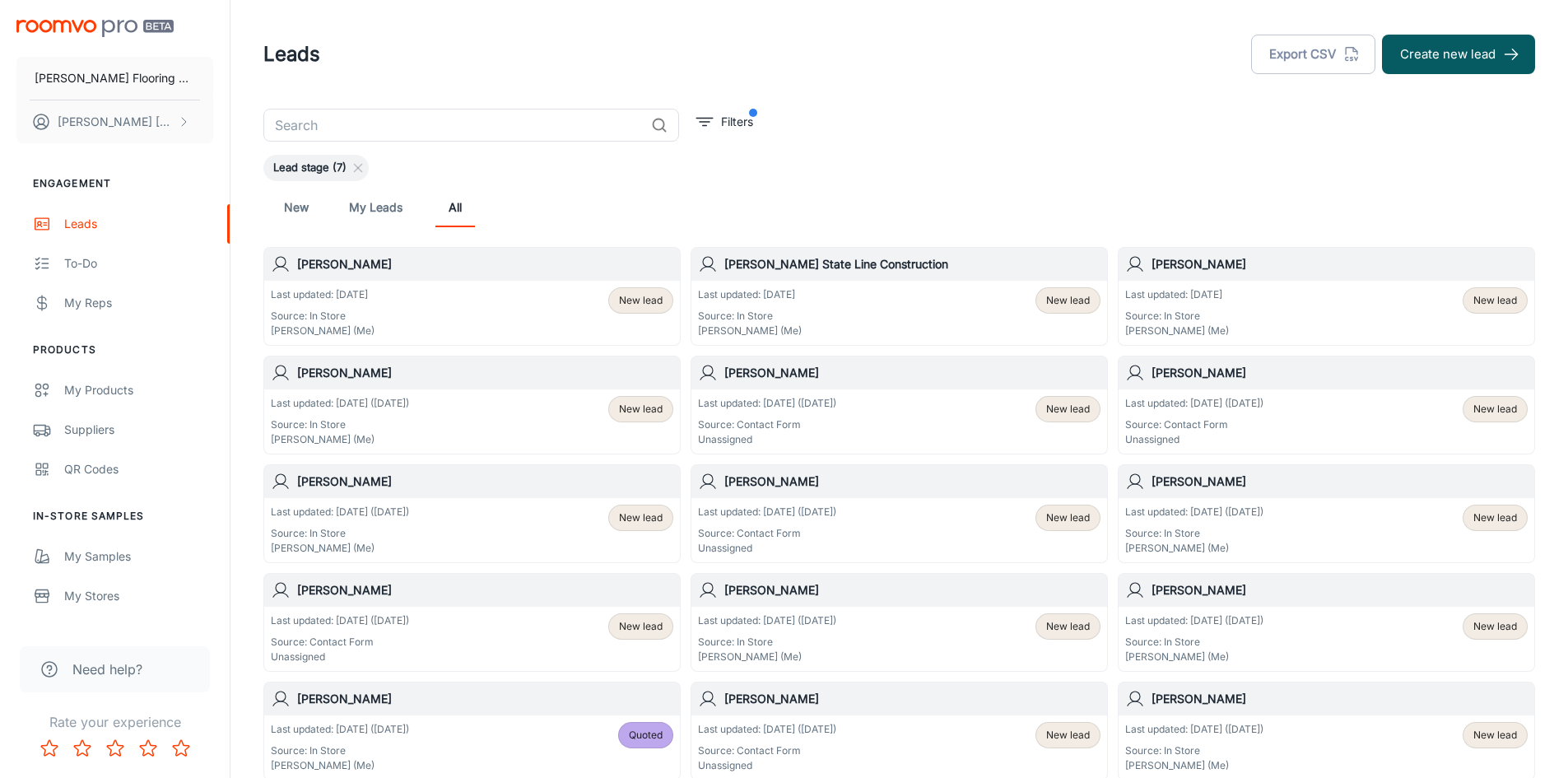
click at [426, 298] on div "Last updated: [DATE] Source: In Store [PERSON_NAME] (Me) New lead" at bounding box center [472, 312] width 402 height 51
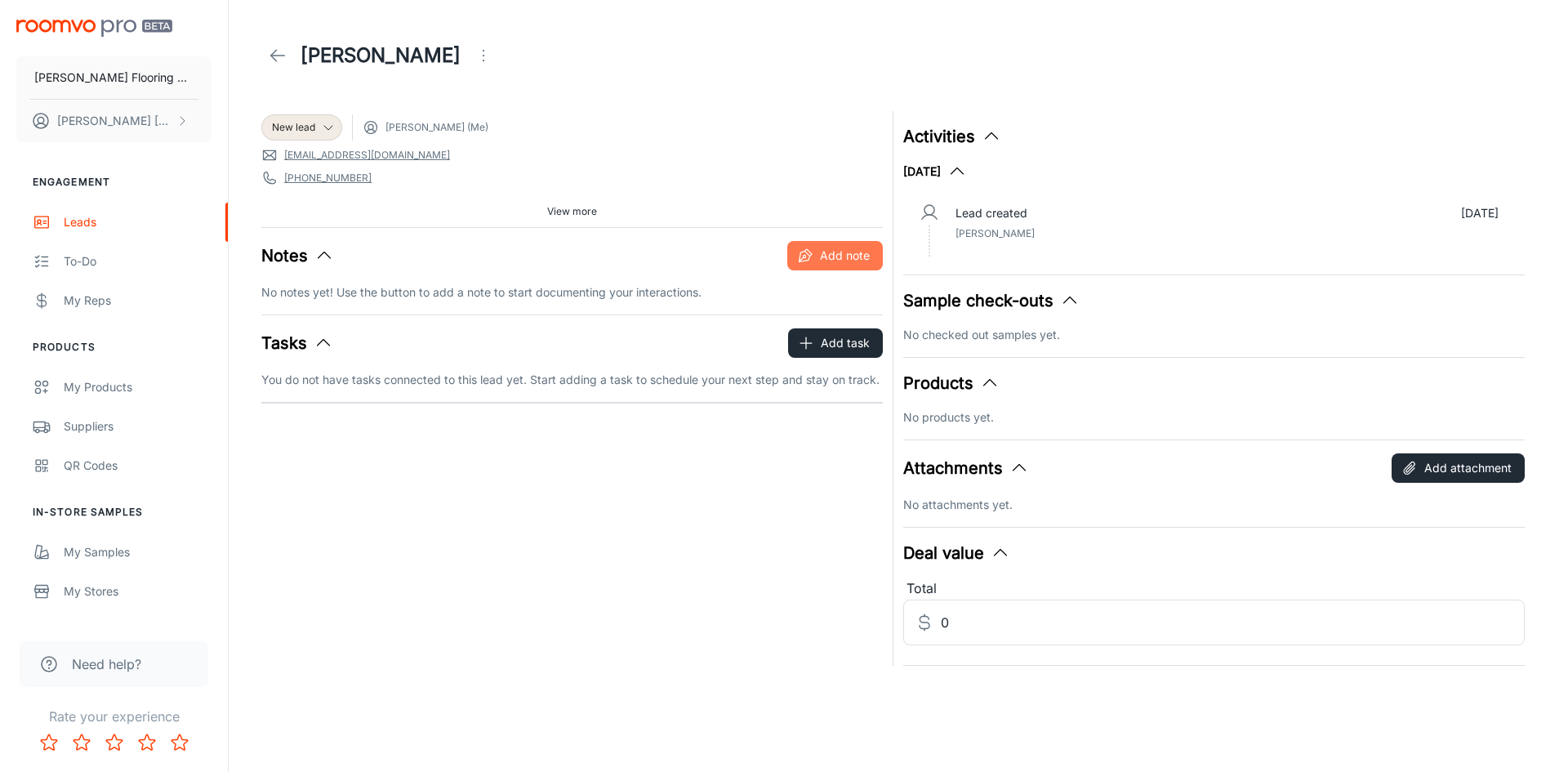
click at [844, 256] on button "Add note" at bounding box center [834, 255] width 96 height 29
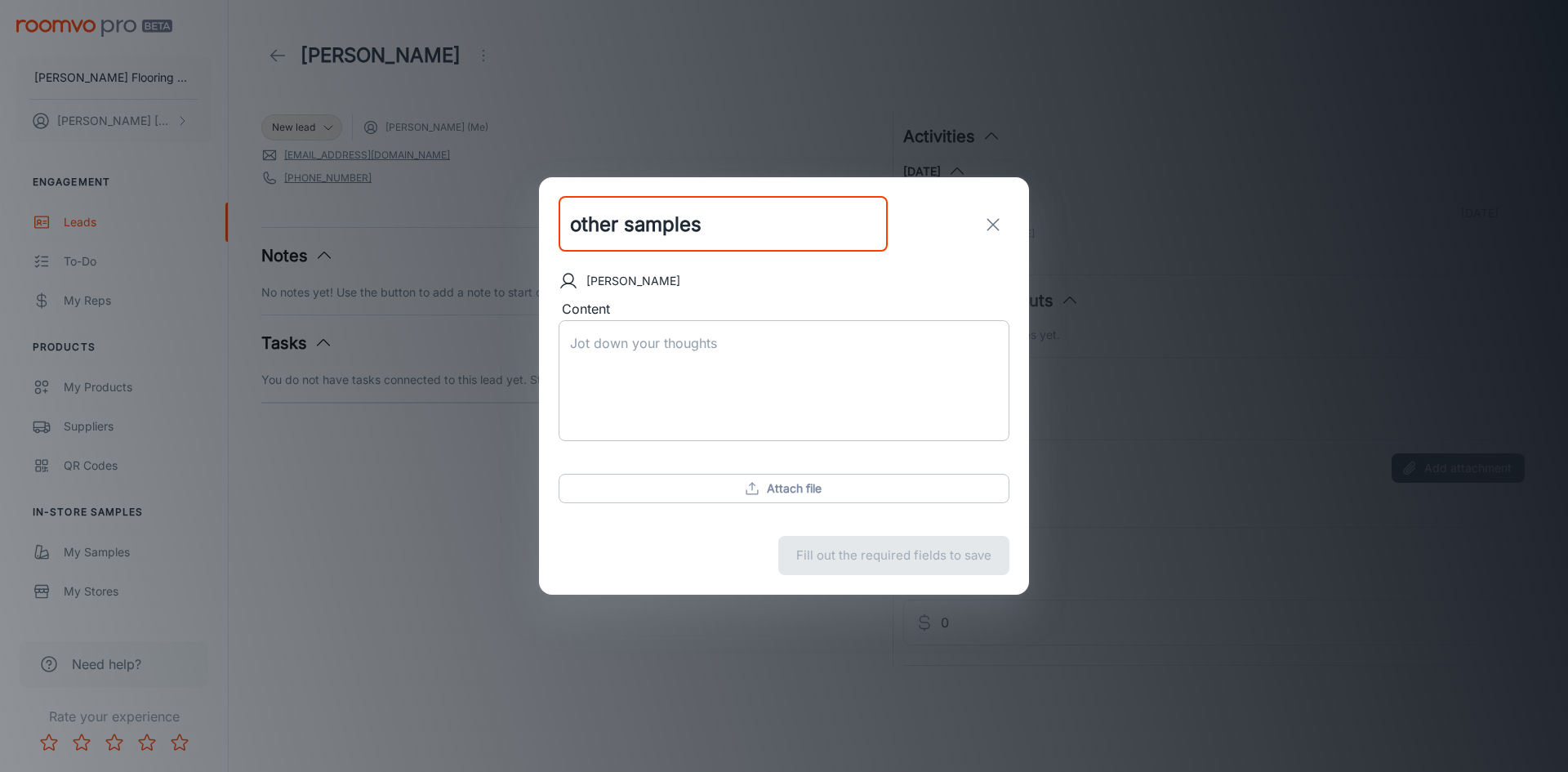
type input "other samples"
click at [572, 336] on textarea "Content" at bounding box center [784, 381] width 428 height 94
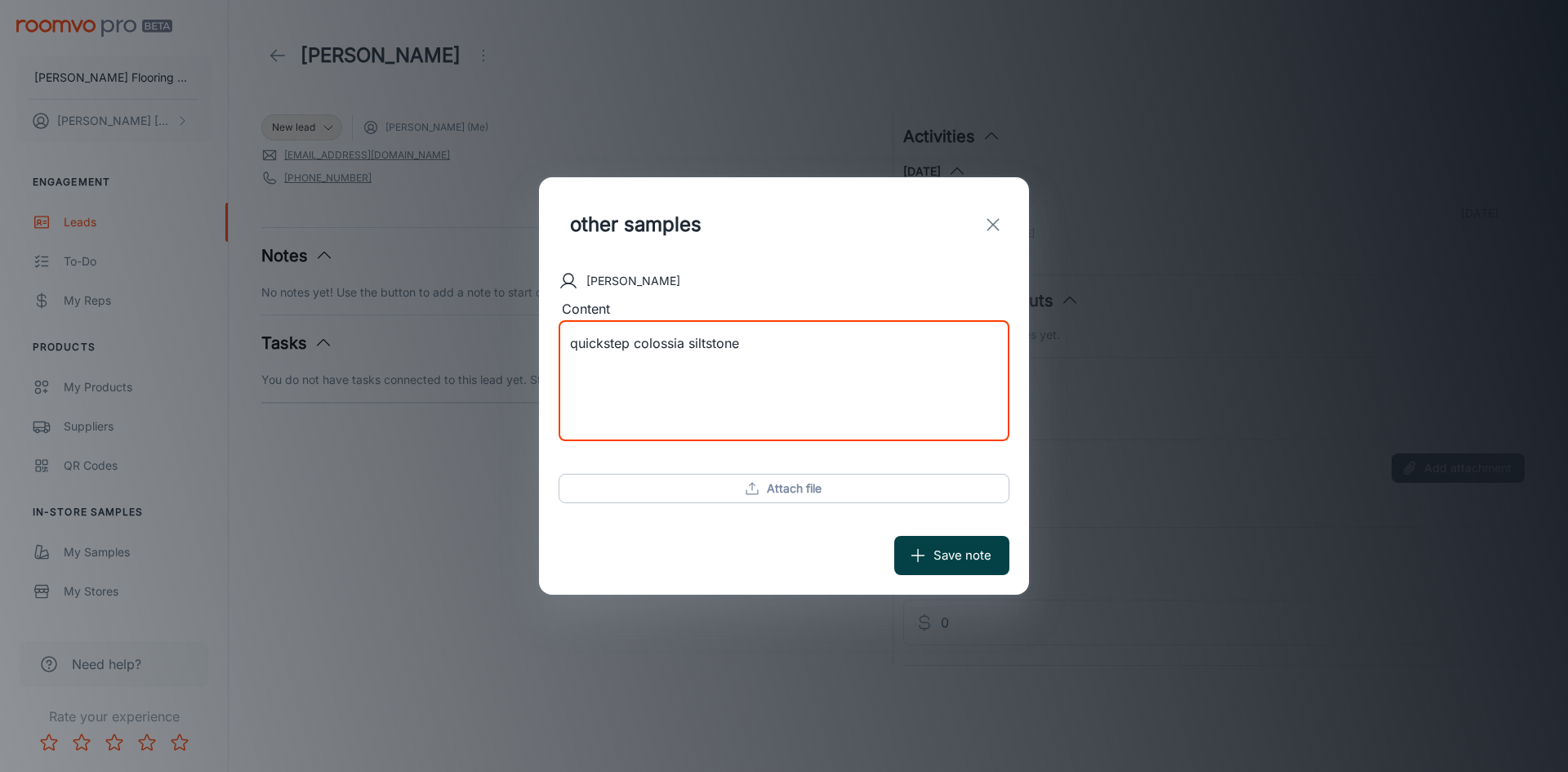
type textarea "quickstep colossia siltstone"
click at [963, 557] on button "Save note" at bounding box center [952, 555] width 115 height 39
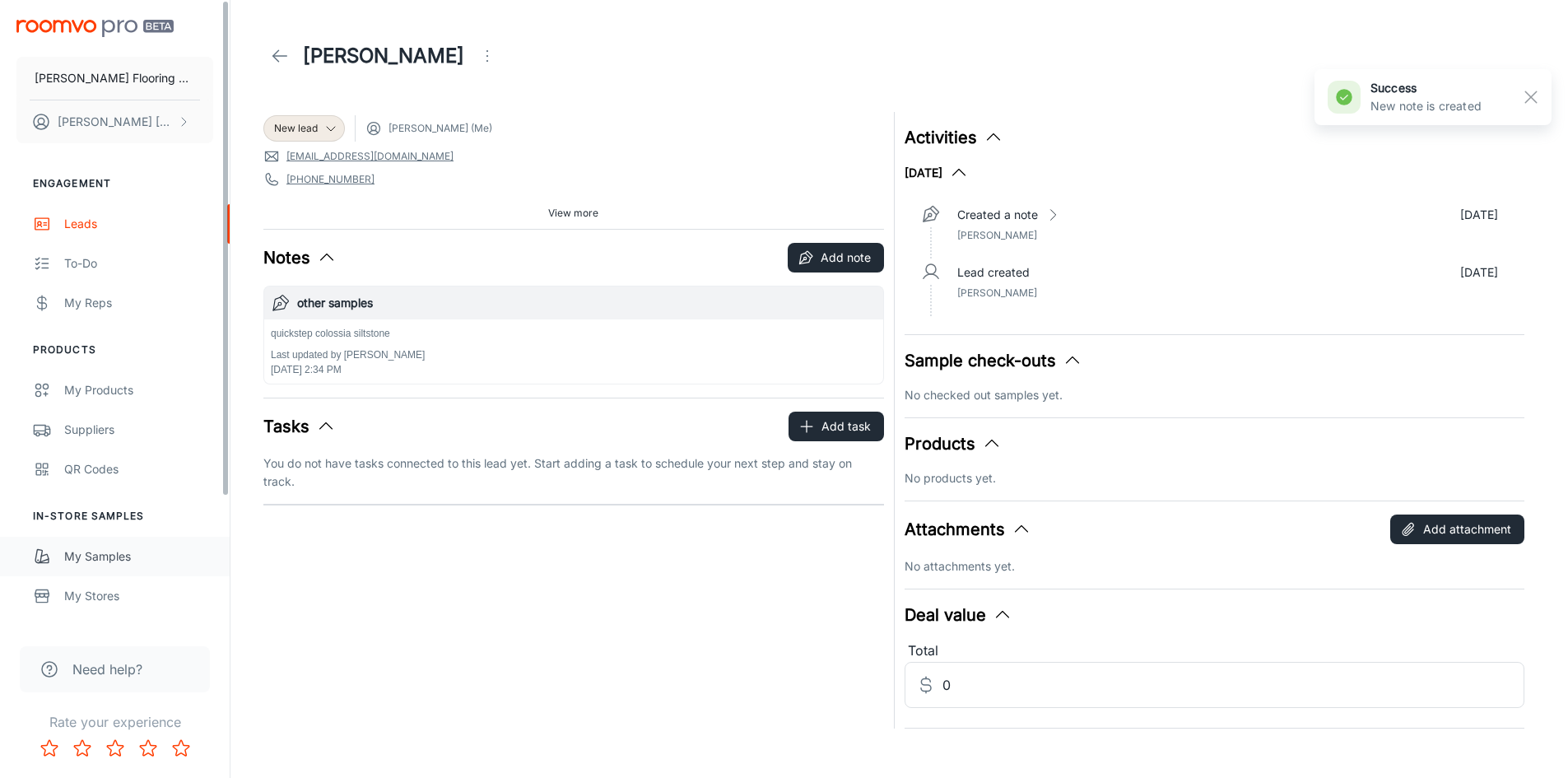
click at [112, 555] on div "My Samples" at bounding box center [138, 556] width 149 height 18
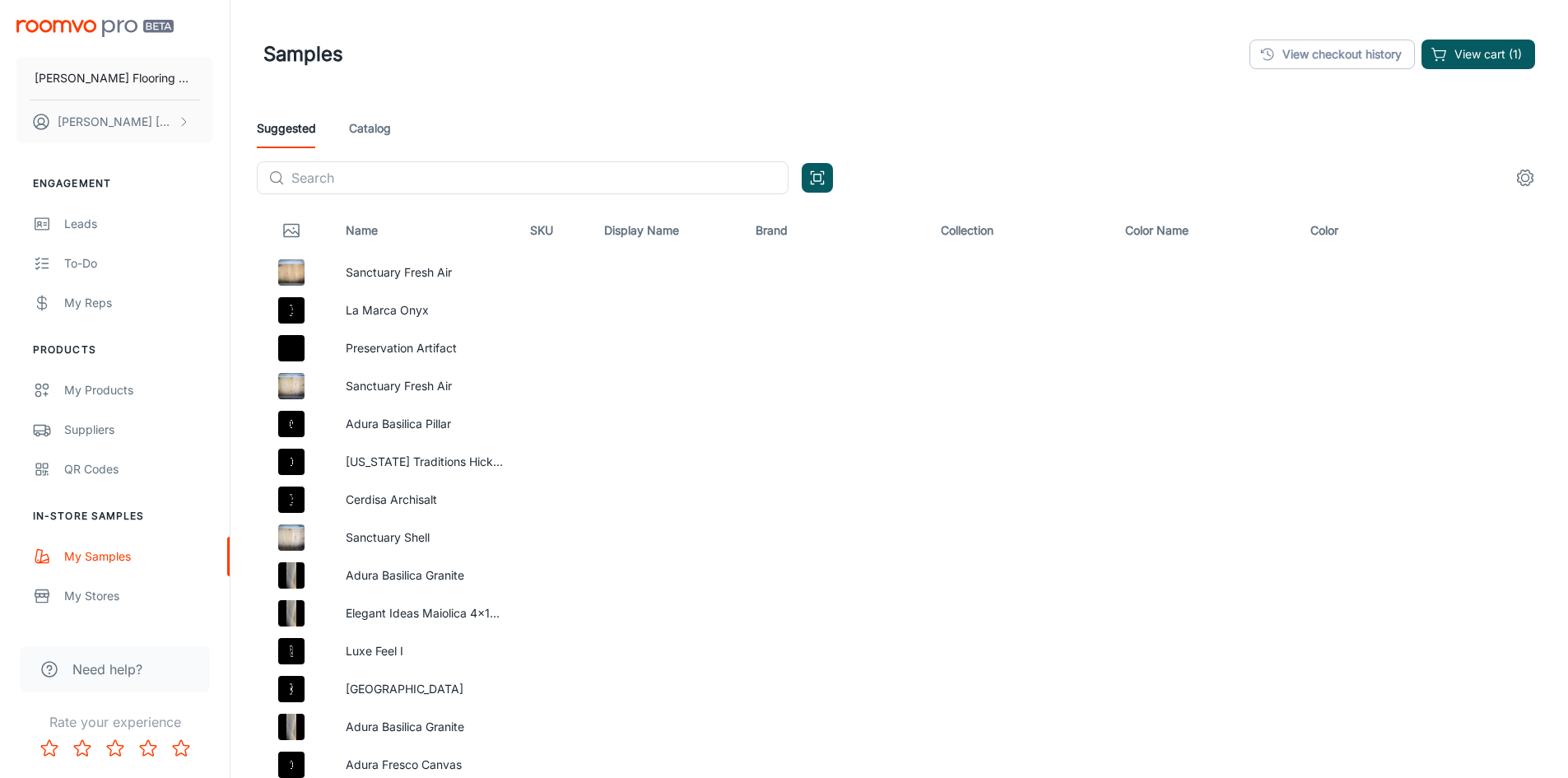
click at [371, 130] on link "Catalog" at bounding box center [370, 128] width 42 height 39
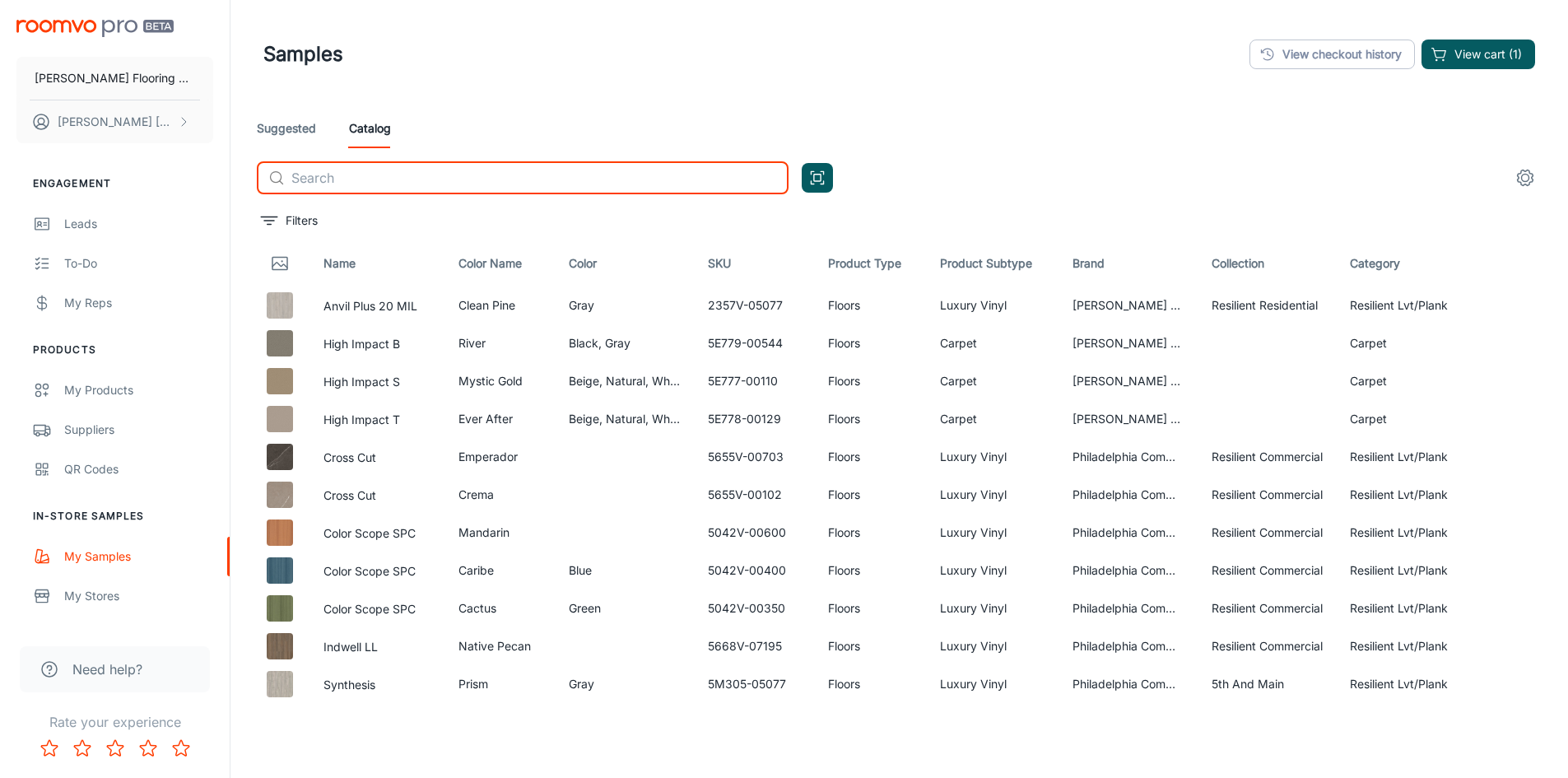
click at [377, 182] on input "text" at bounding box center [540, 177] width 497 height 33
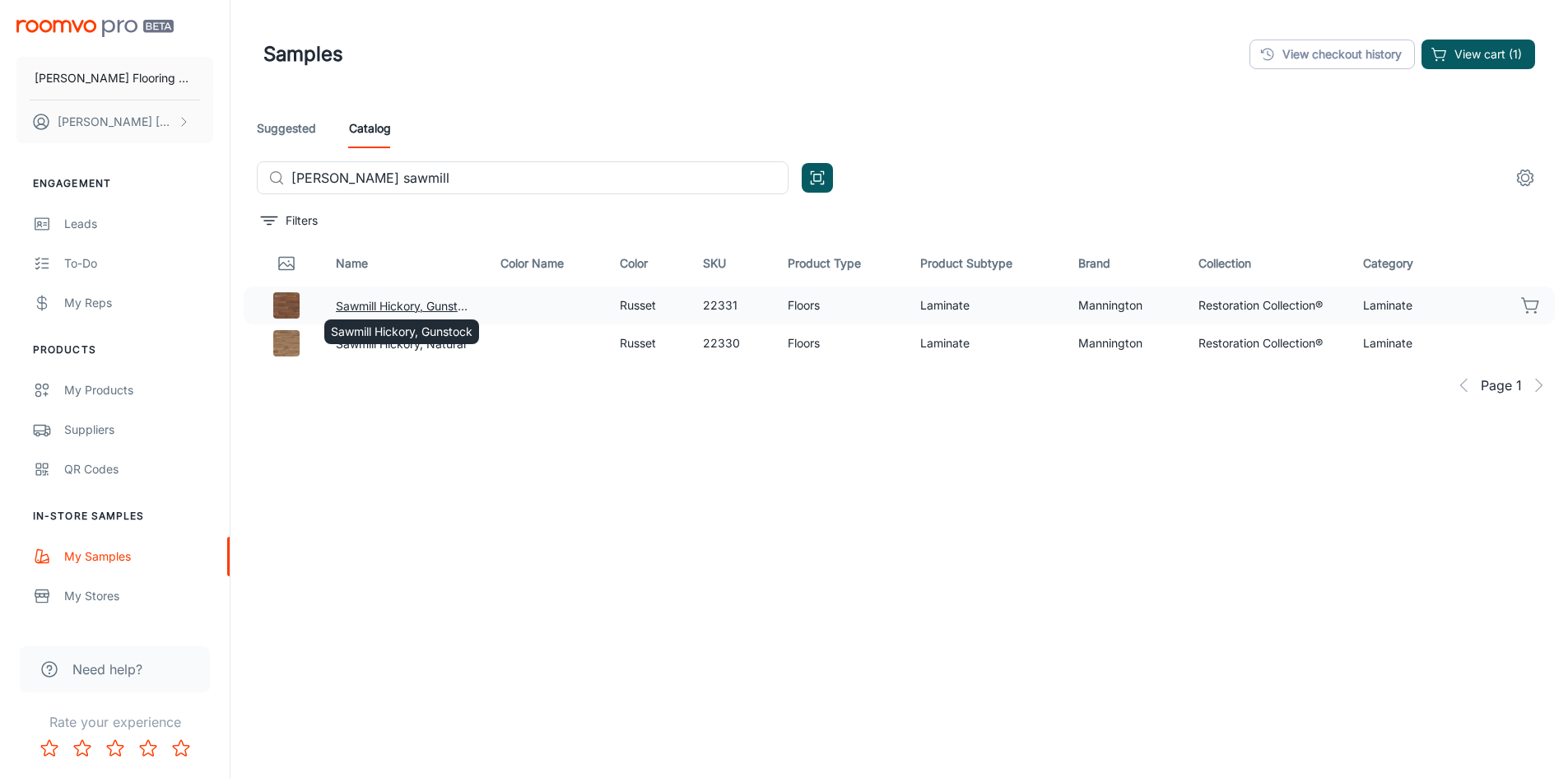
click at [404, 300] on button "Sawmill Hickory, Gunstock" at bounding box center [405, 306] width 139 height 18
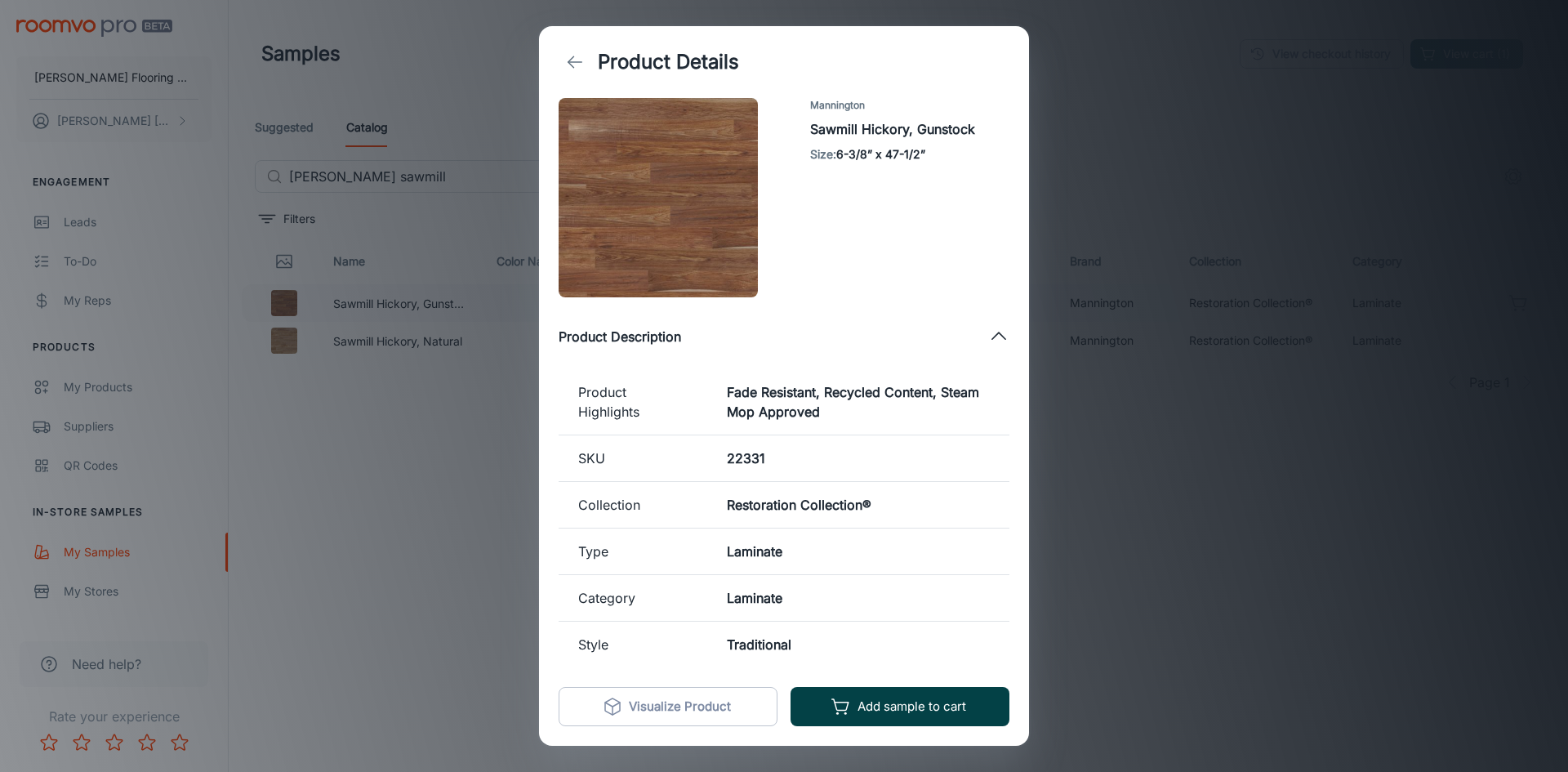
click at [890, 708] on button "Add sample to cart" at bounding box center [899, 706] width 219 height 39
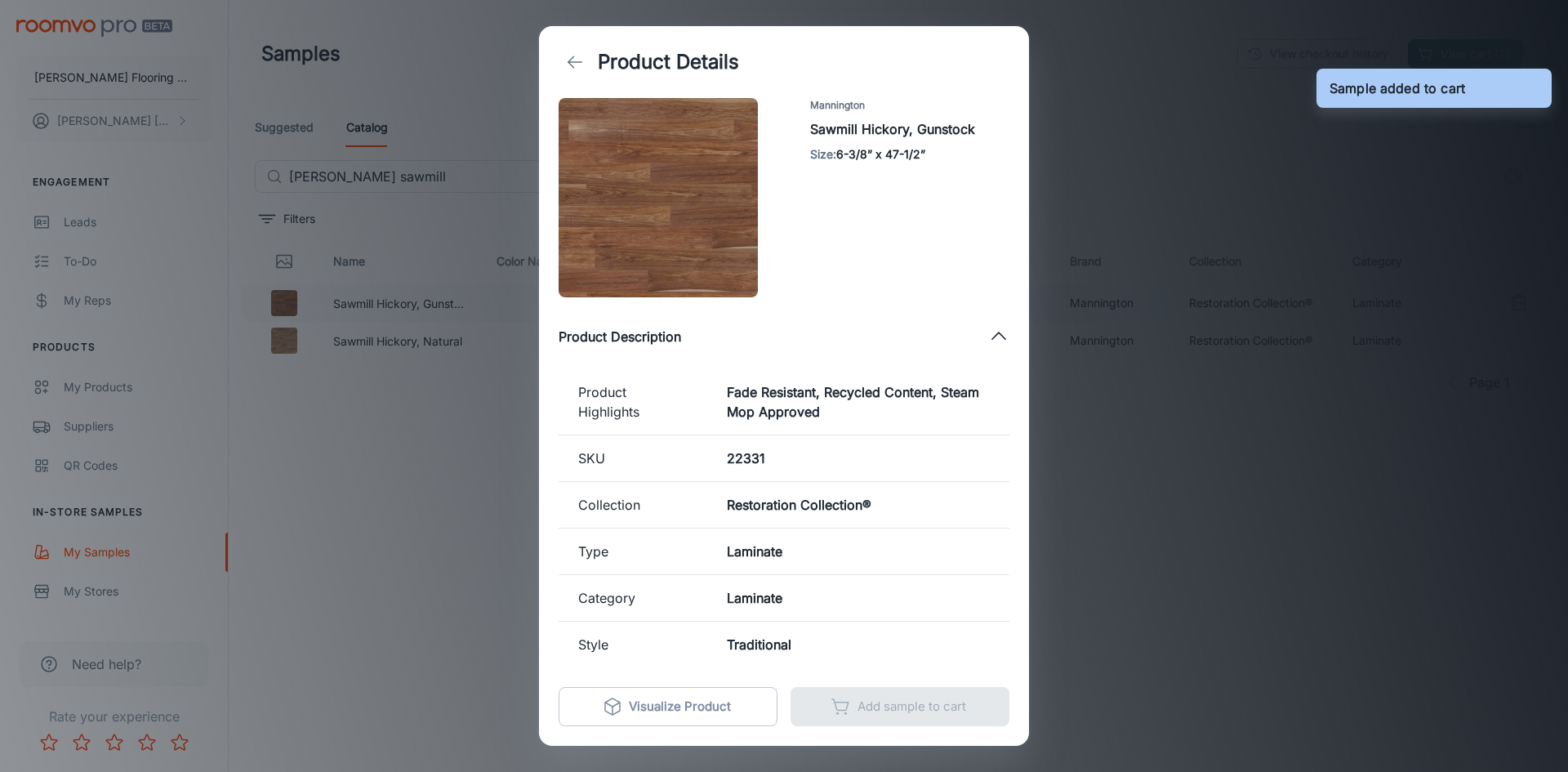
drag, startPoint x: 341, startPoint y: 471, endPoint x: 345, endPoint y: 459, distance: 12.6
click at [341, 469] on div "Product Details Mannington Sawmill Hickory, Gunstock Size : 6-3/8” x 47-1/2” Pr…" at bounding box center [784, 386] width 1568 height 772
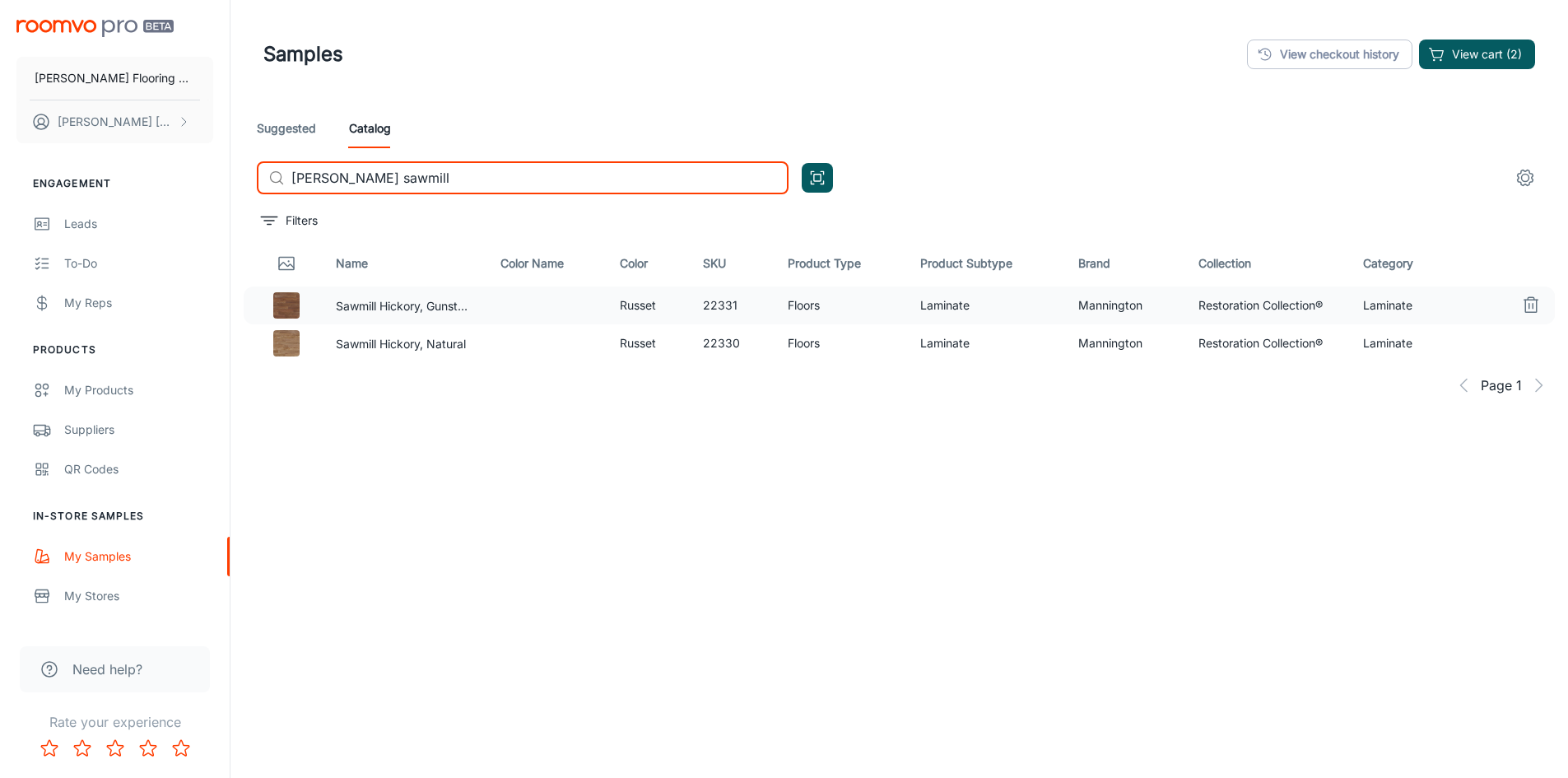
drag, startPoint x: 416, startPoint y: 182, endPoint x: 279, endPoint y: 185, distance: 137.0
click at [279, 185] on div "​ [PERSON_NAME] sawmill ​" at bounding box center [522, 177] width 531 height 33
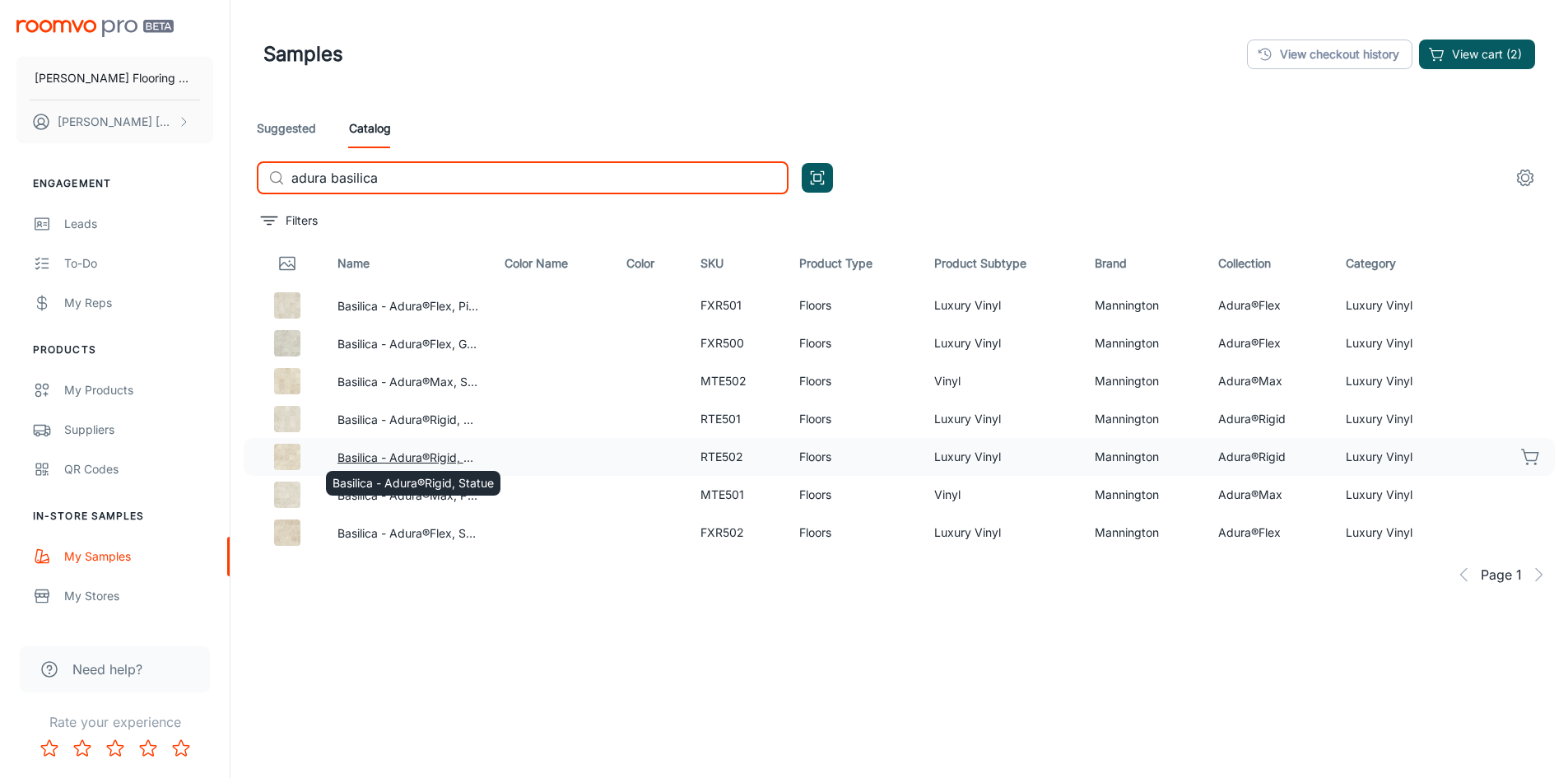
click at [442, 457] on button "Basilica - Adura®Rigid, Statue" at bounding box center [408, 457] width 142 height 18
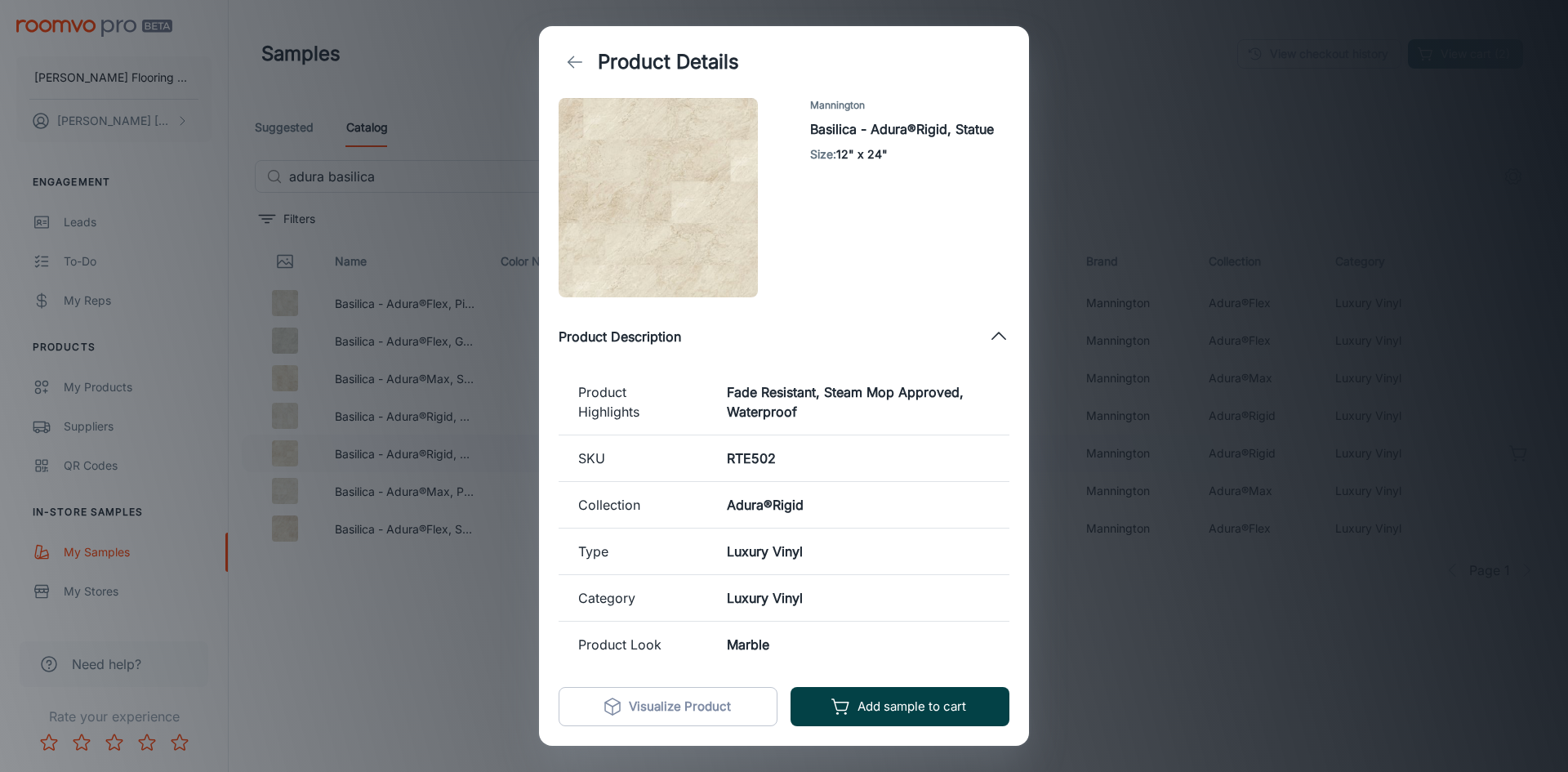
click at [891, 705] on button "Add sample to cart" at bounding box center [899, 706] width 219 height 39
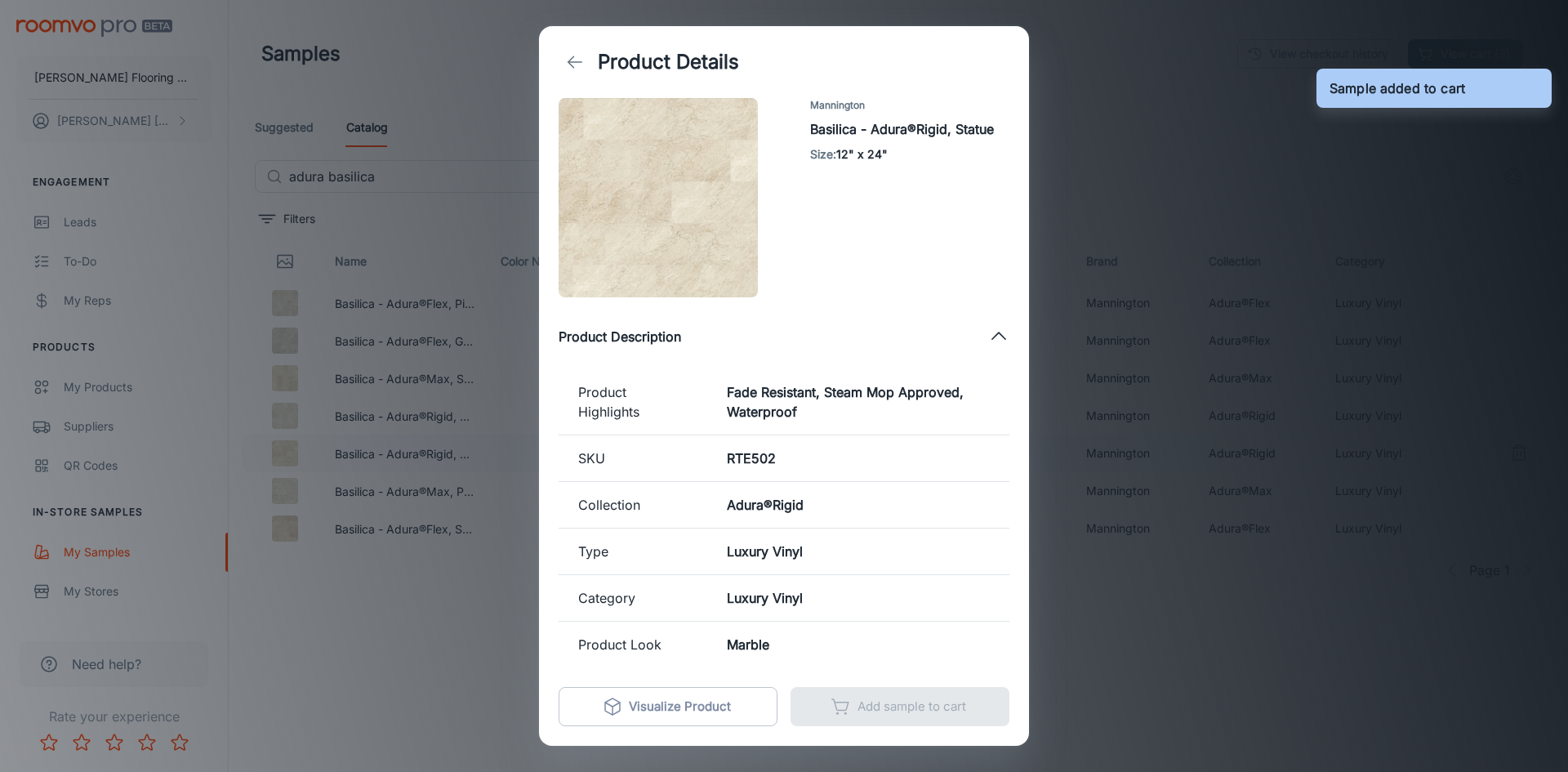
click at [450, 720] on div "Product Details Mannington Basilica - Adura®Rigid, Statue Size : 12" x 24" Prod…" at bounding box center [784, 386] width 1568 height 772
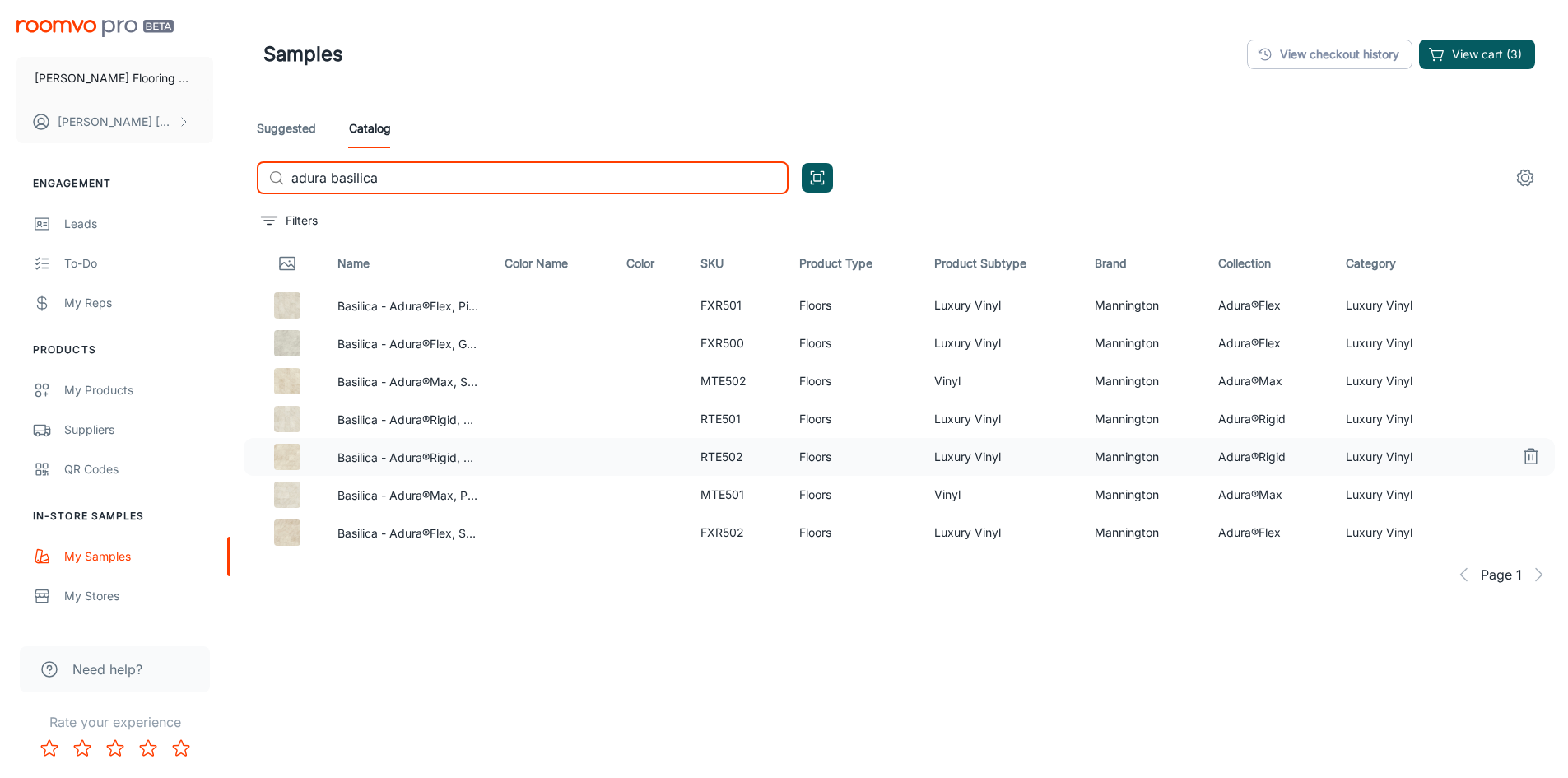
drag, startPoint x: 379, startPoint y: 178, endPoint x: 332, endPoint y: 182, distance: 47.2
click at [332, 182] on input "adura basilica" at bounding box center [540, 177] width 497 height 33
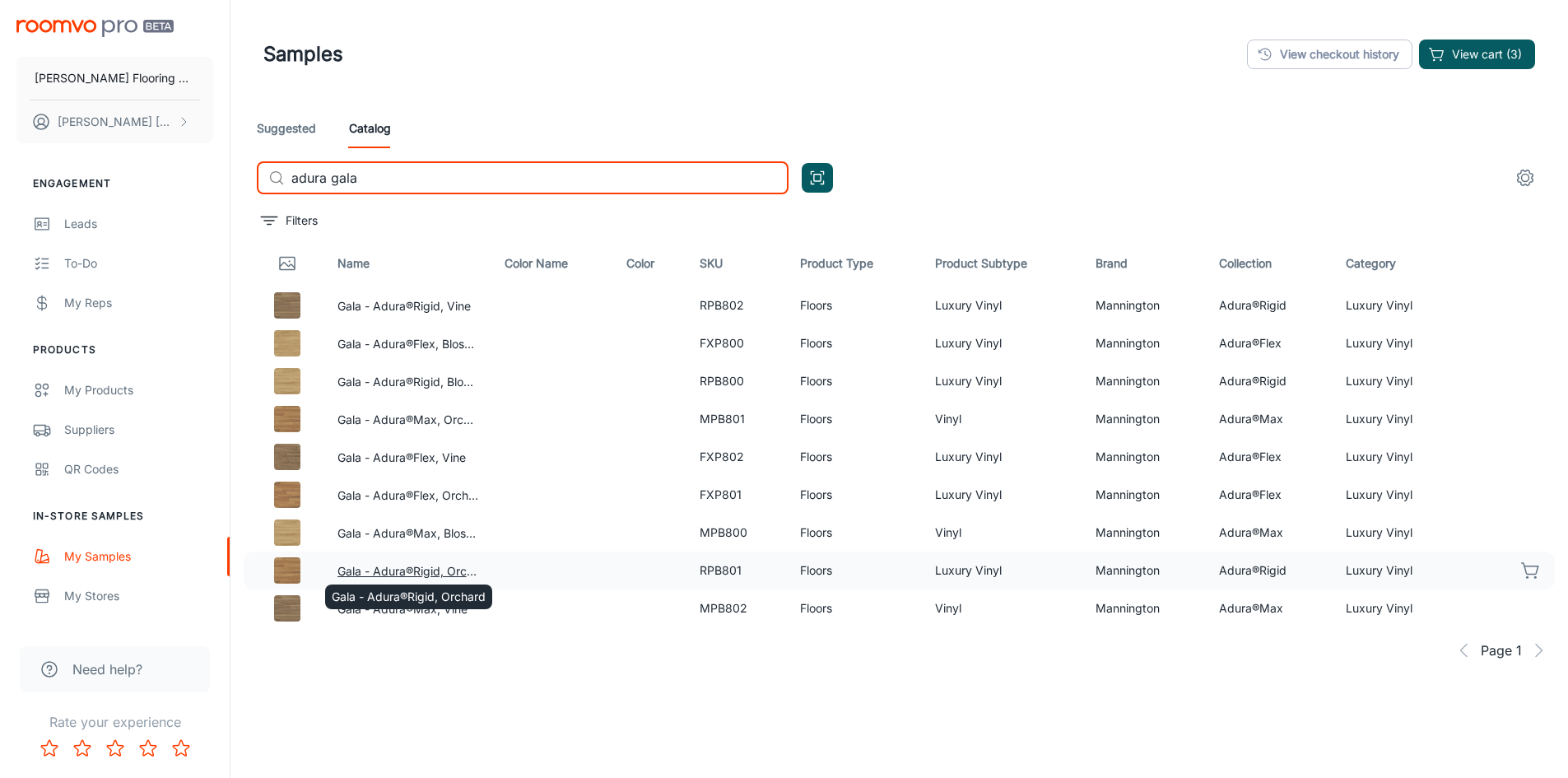
type input "adura gala"
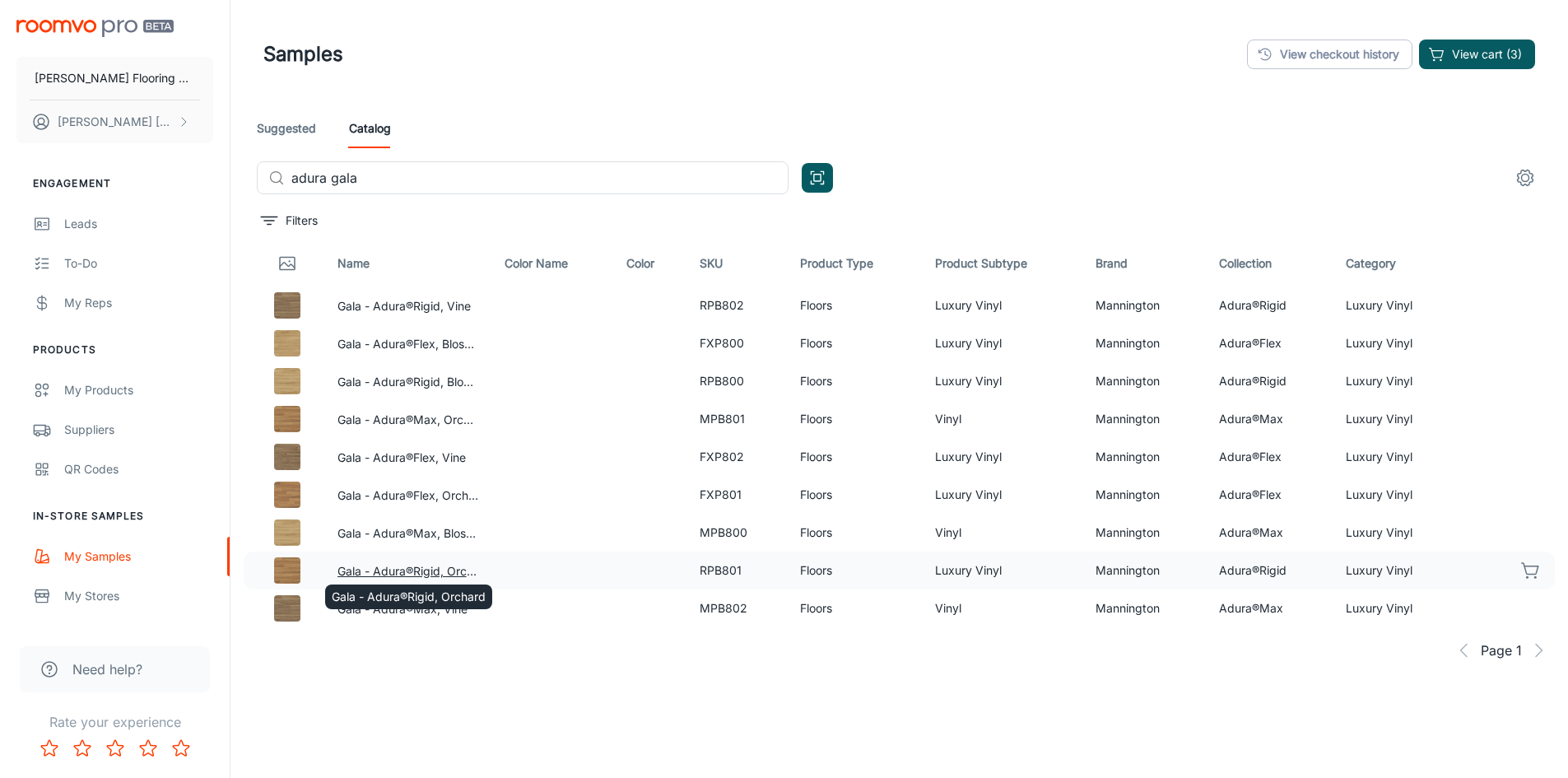
click at [418, 570] on button "Gala - Adura®Rigid, Orchard" at bounding box center [408, 572] width 141 height 18
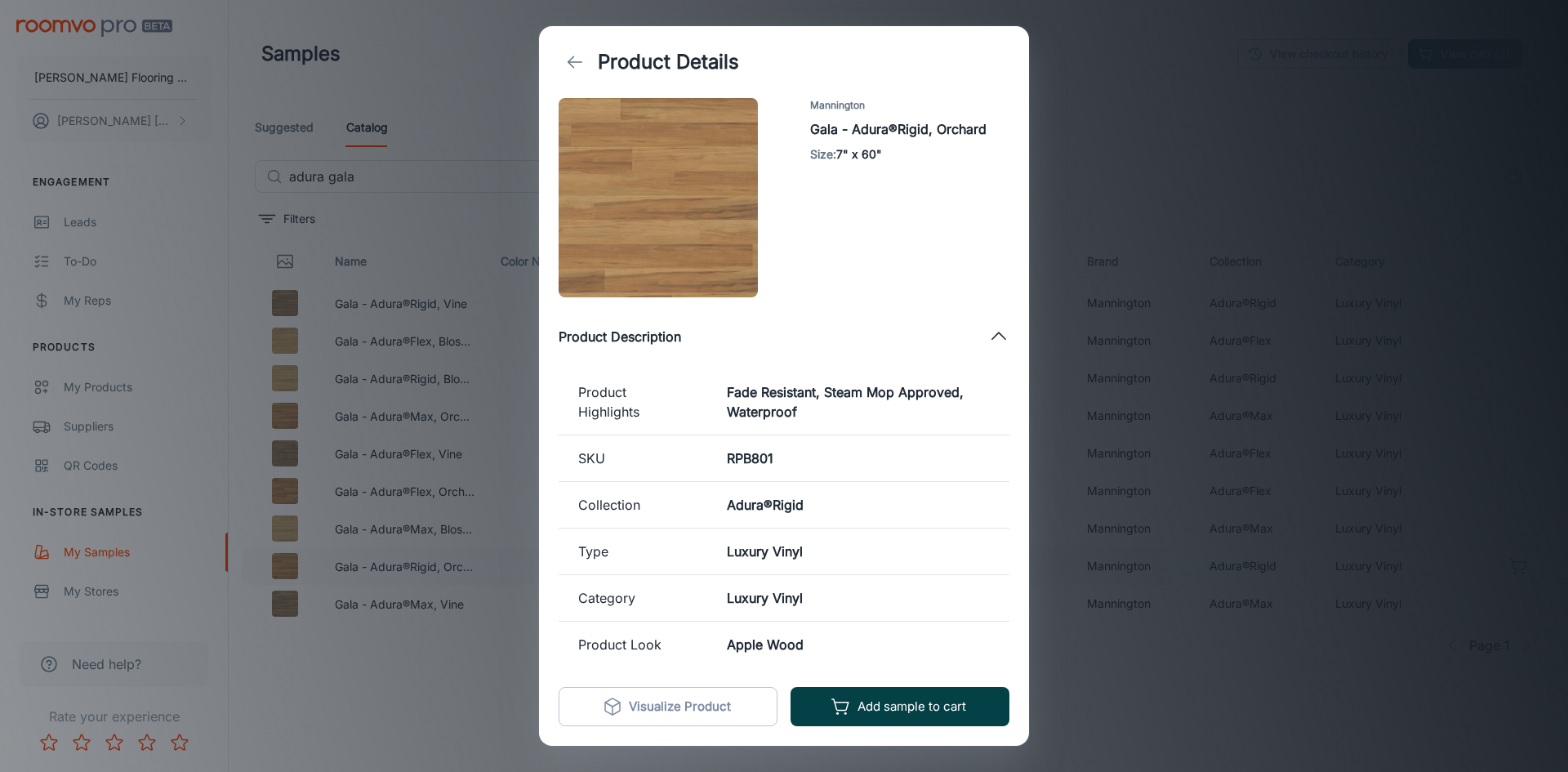
click at [868, 711] on button "Add sample to cart" at bounding box center [899, 706] width 219 height 39
click at [1062, 401] on div "Product Details Mannington Gala - Adura®Rigid, Orchard Size : 7" x 60" Product …" at bounding box center [784, 386] width 1568 height 772
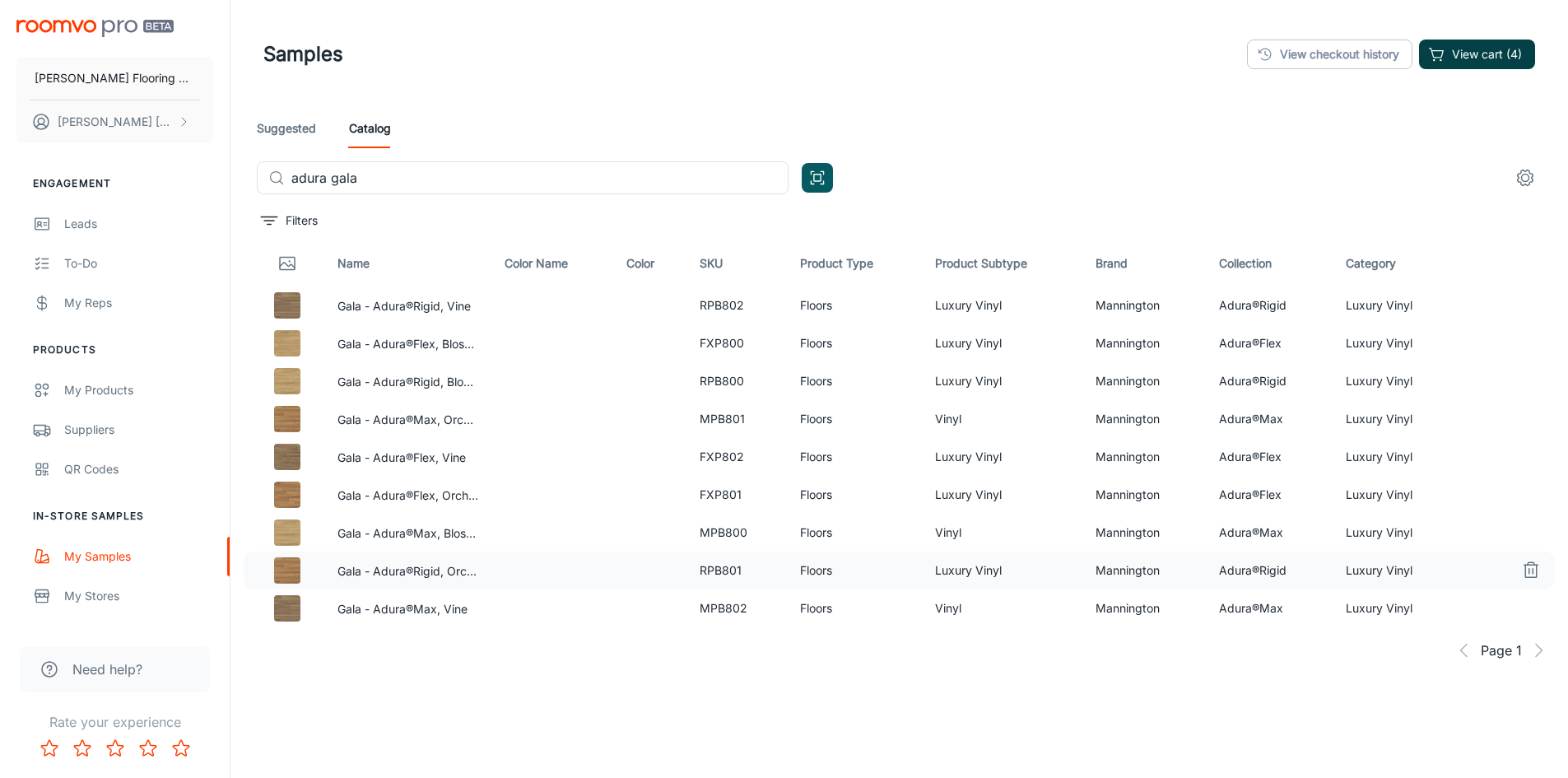
click at [1458, 50] on button "View cart (4)" at bounding box center [1477, 54] width 116 height 29
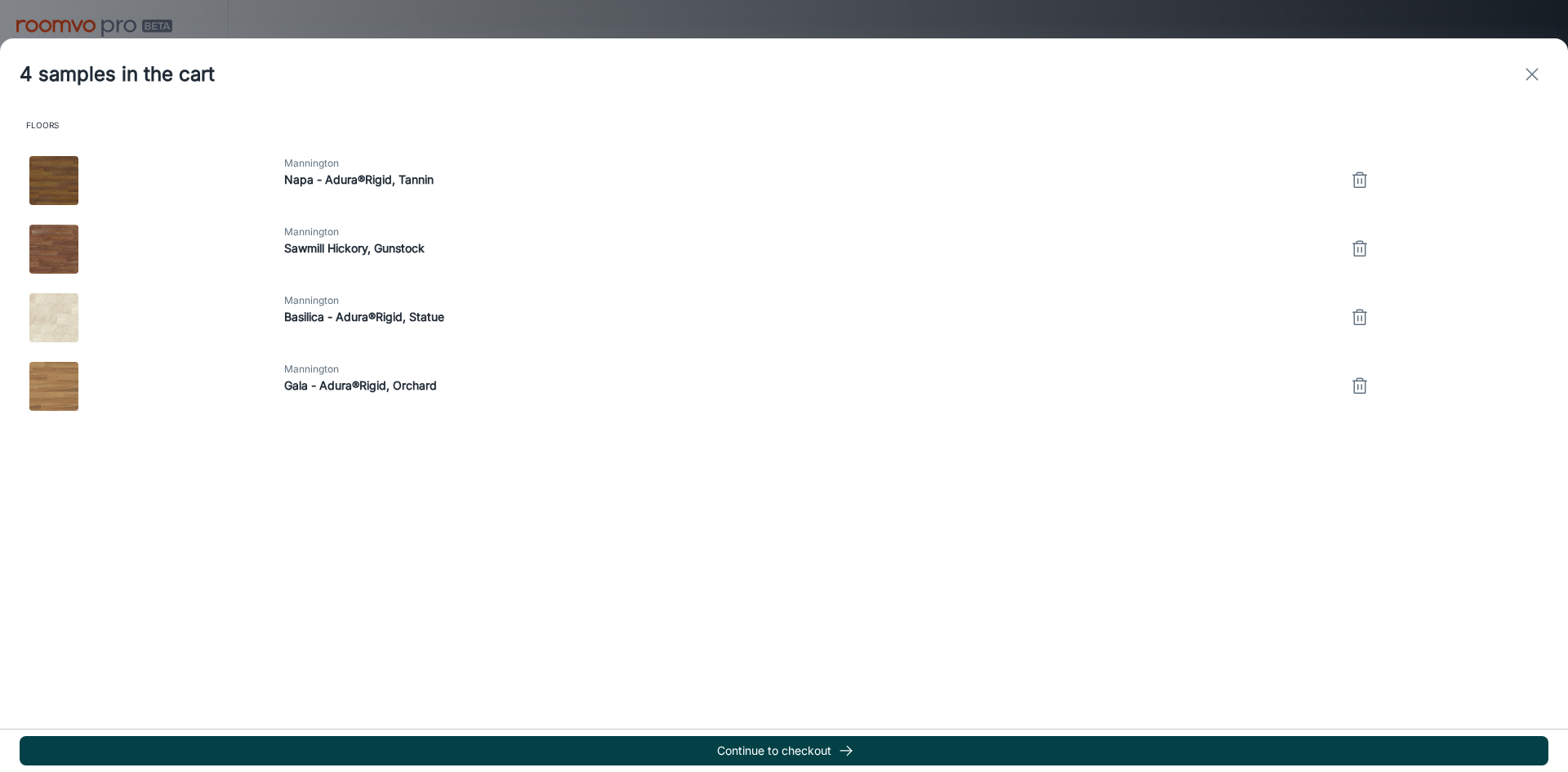
click at [742, 751] on button "Continue to checkout" at bounding box center [784, 750] width 1529 height 29
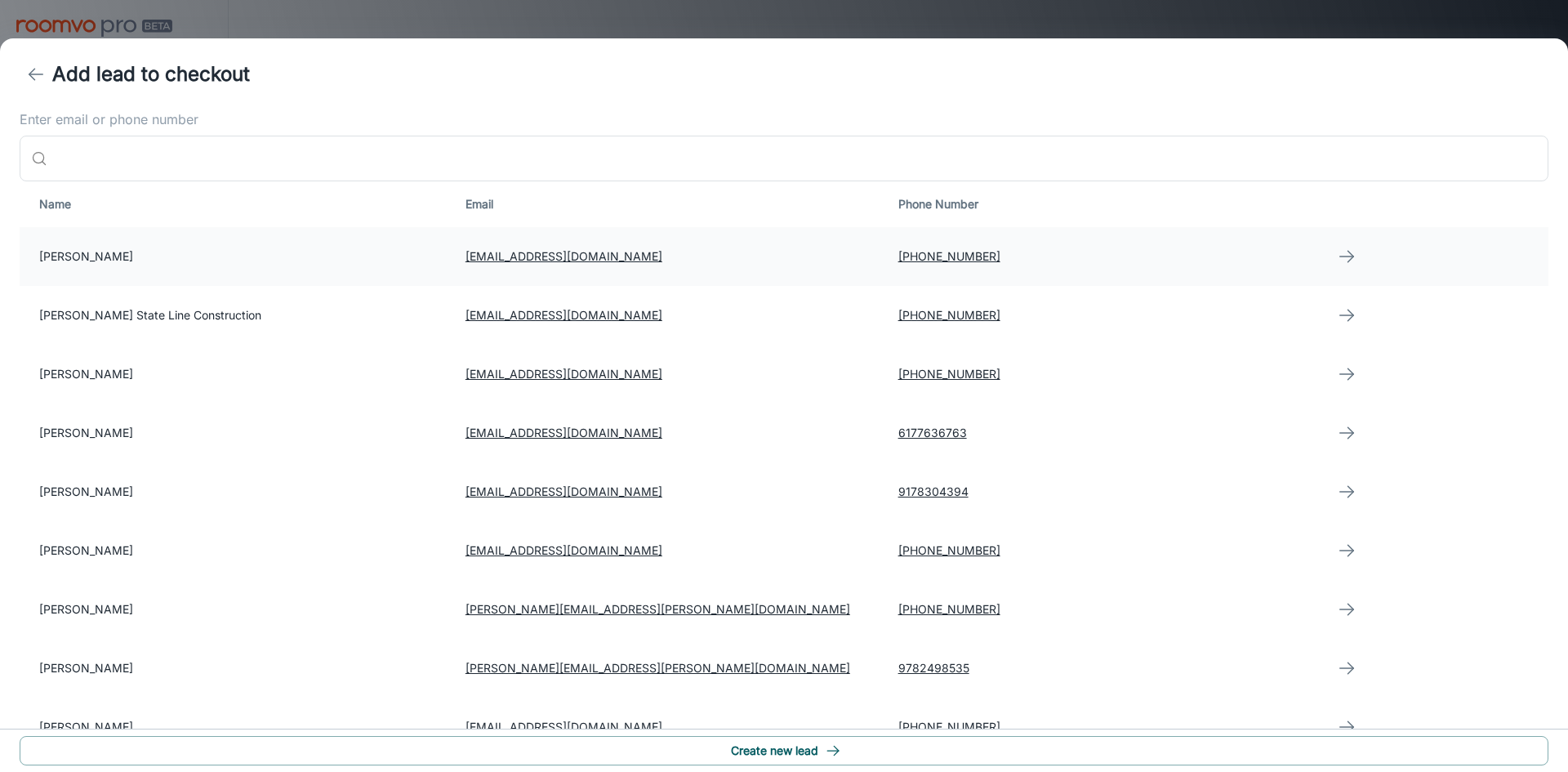
click at [114, 253] on td "[PERSON_NAME]" at bounding box center [236, 257] width 433 height 59
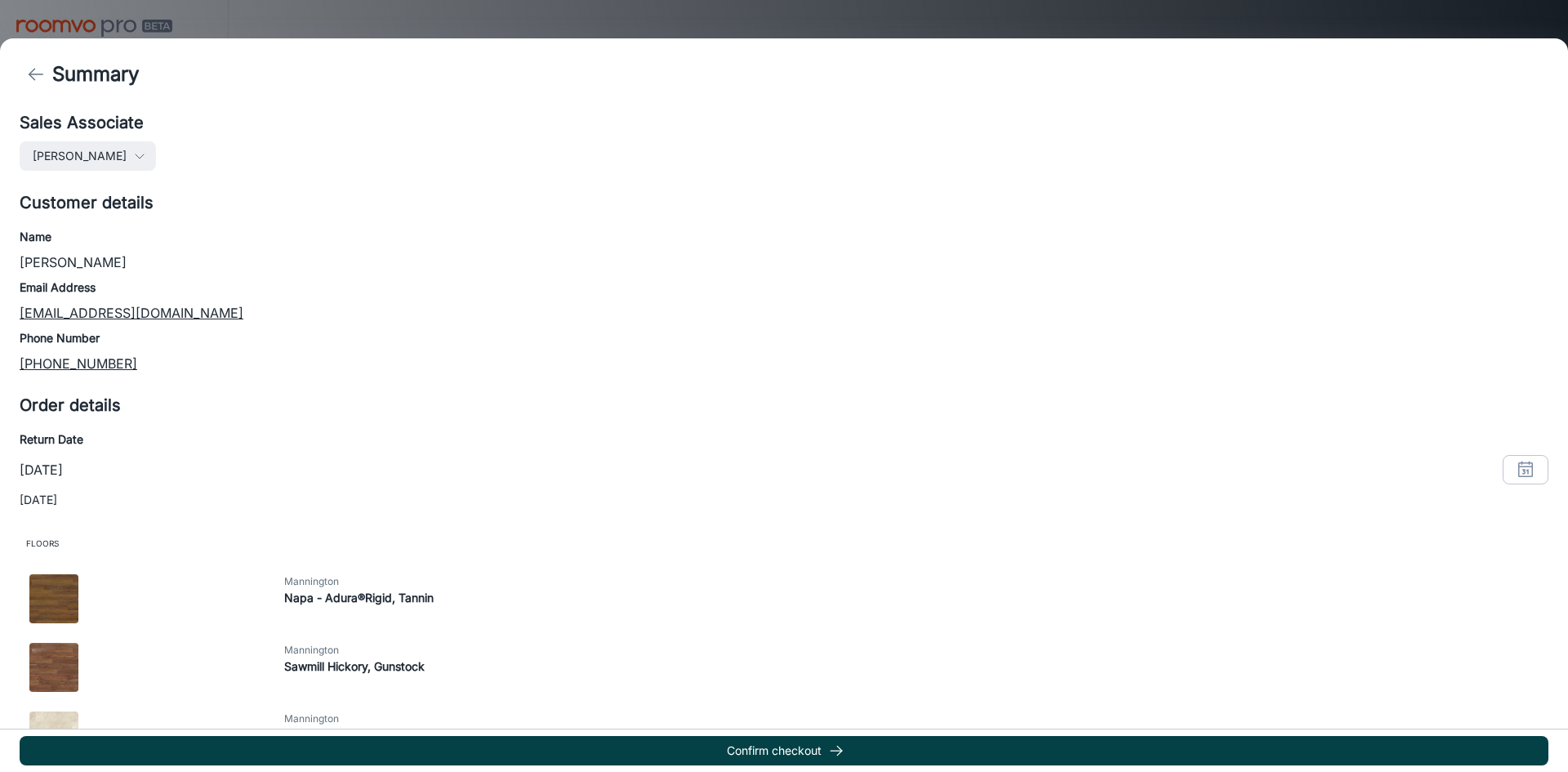
click at [757, 746] on button "Confirm checkout" at bounding box center [784, 750] width 1529 height 29
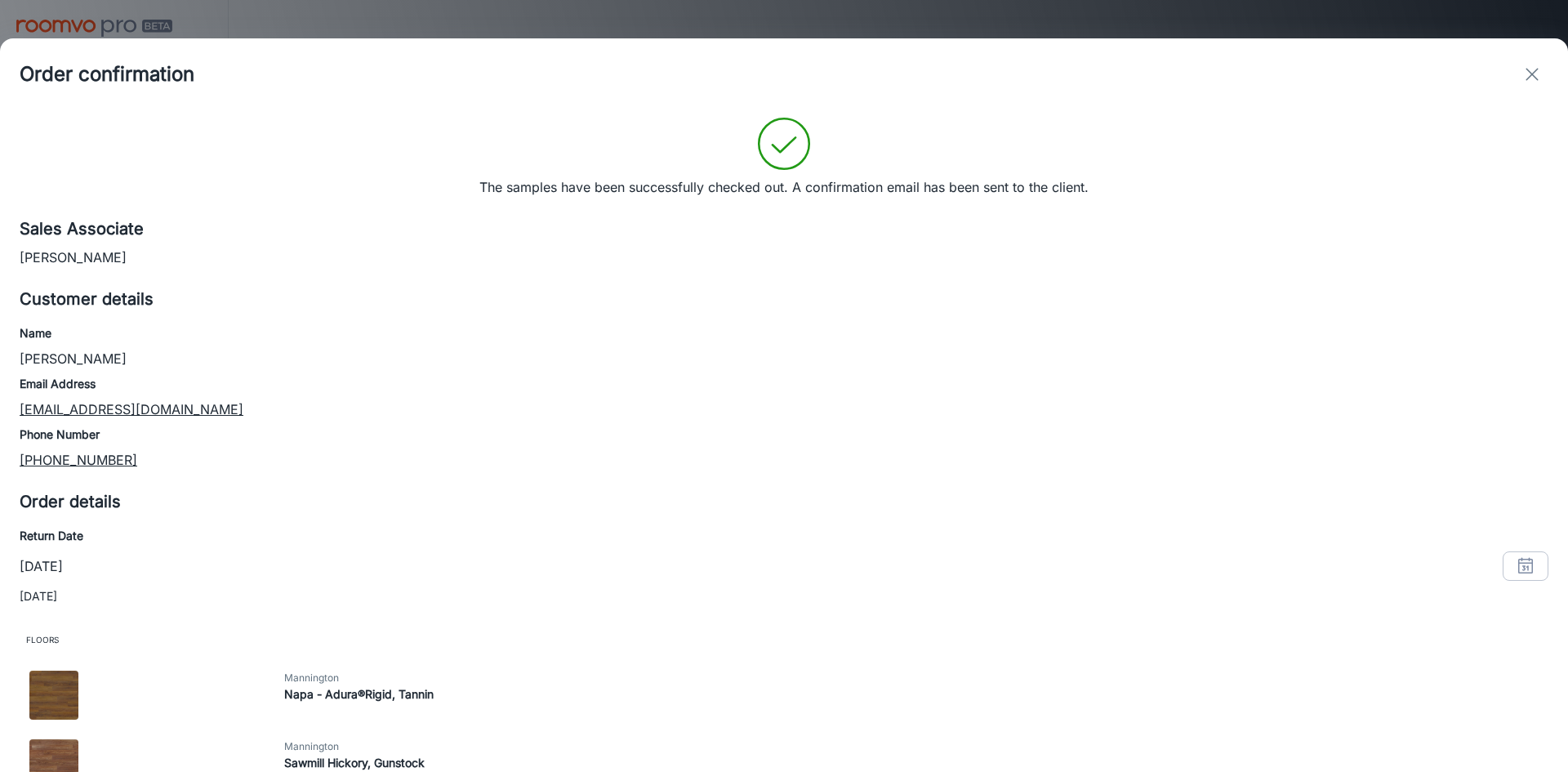
click at [312, 20] on div at bounding box center [784, 386] width 1568 height 772
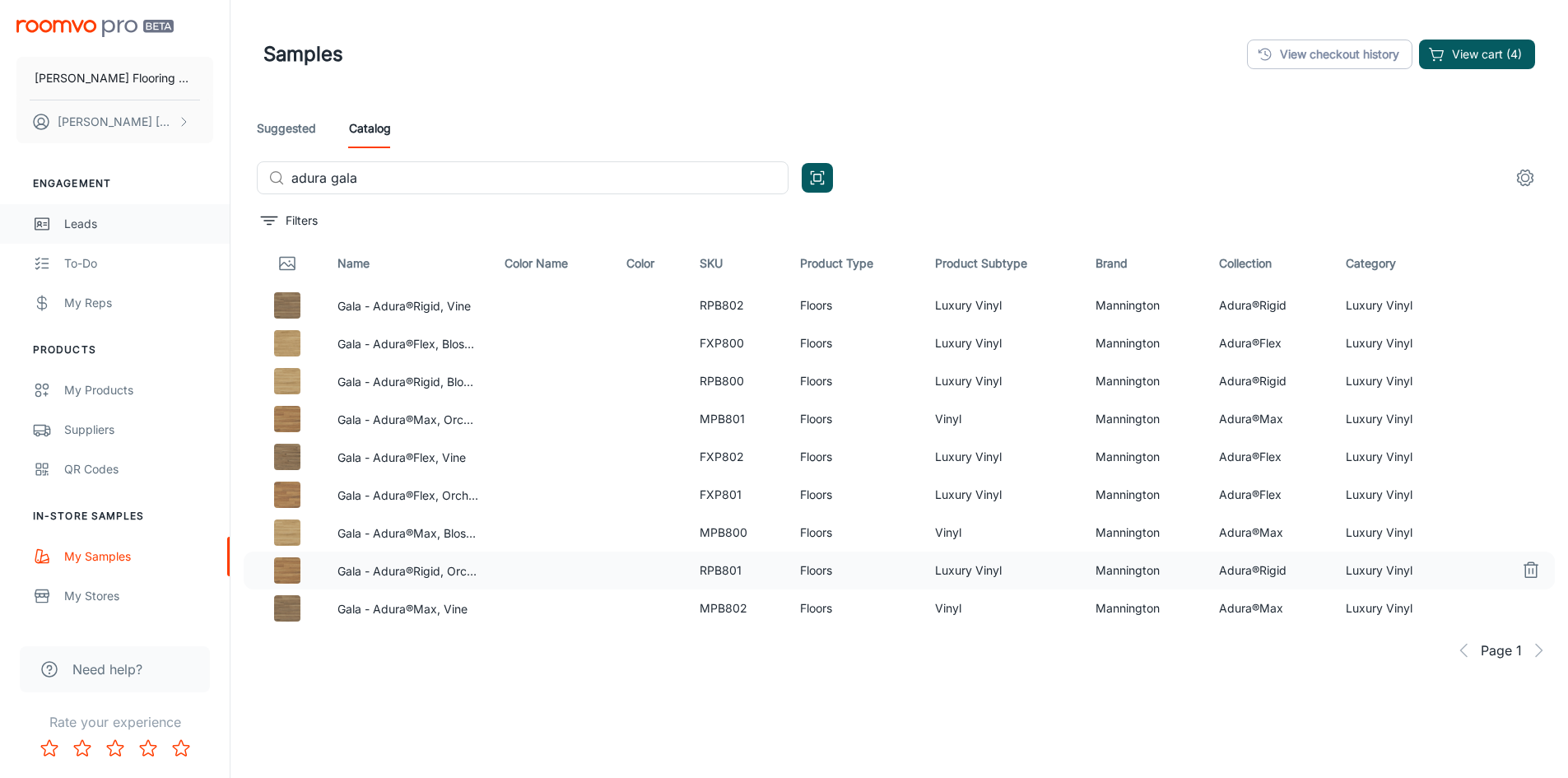
click at [88, 222] on div "Leads" at bounding box center [138, 224] width 149 height 18
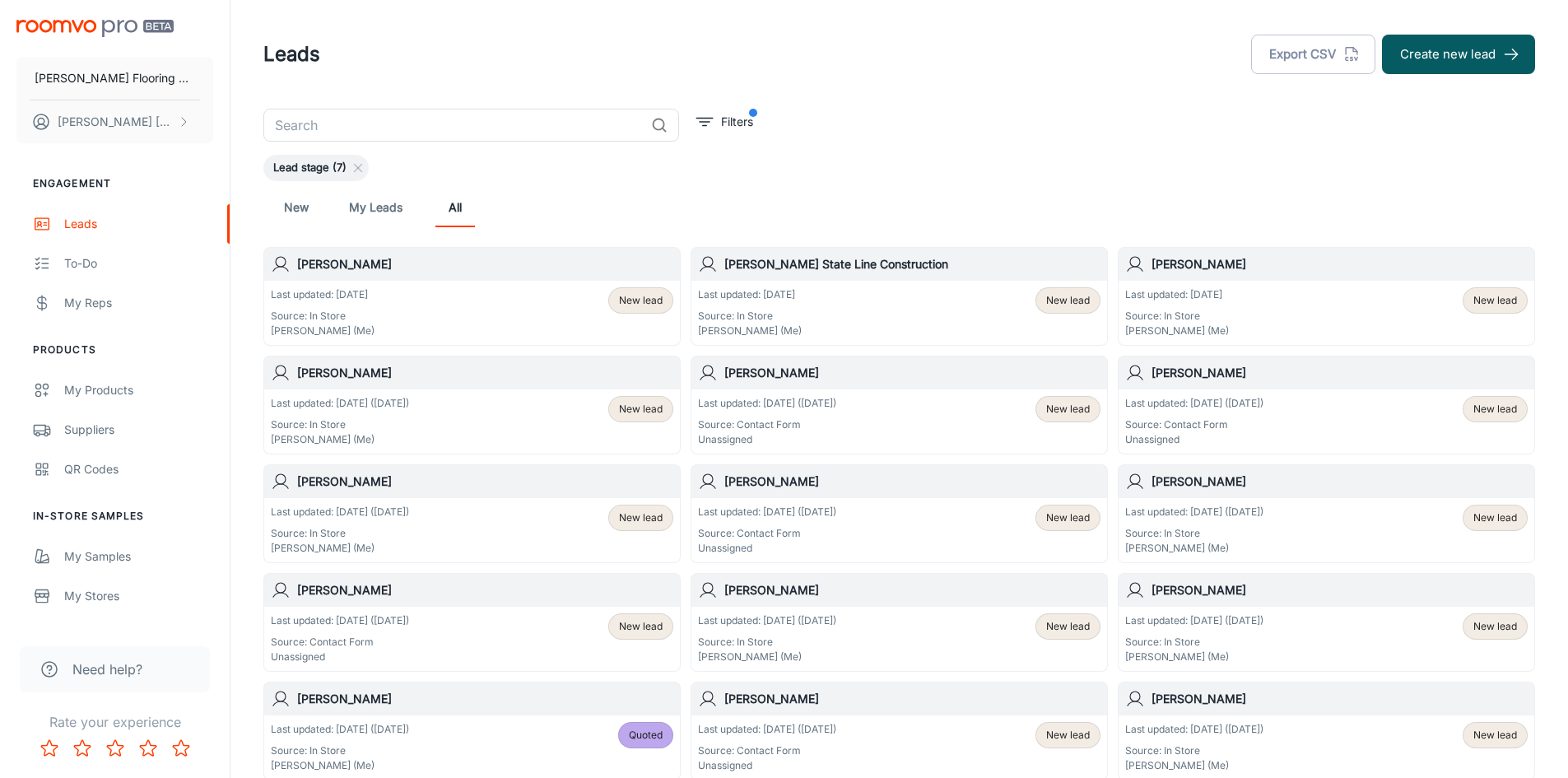
click at [374, 258] on h6 "[PERSON_NAME]" at bounding box center [485, 264] width 376 height 18
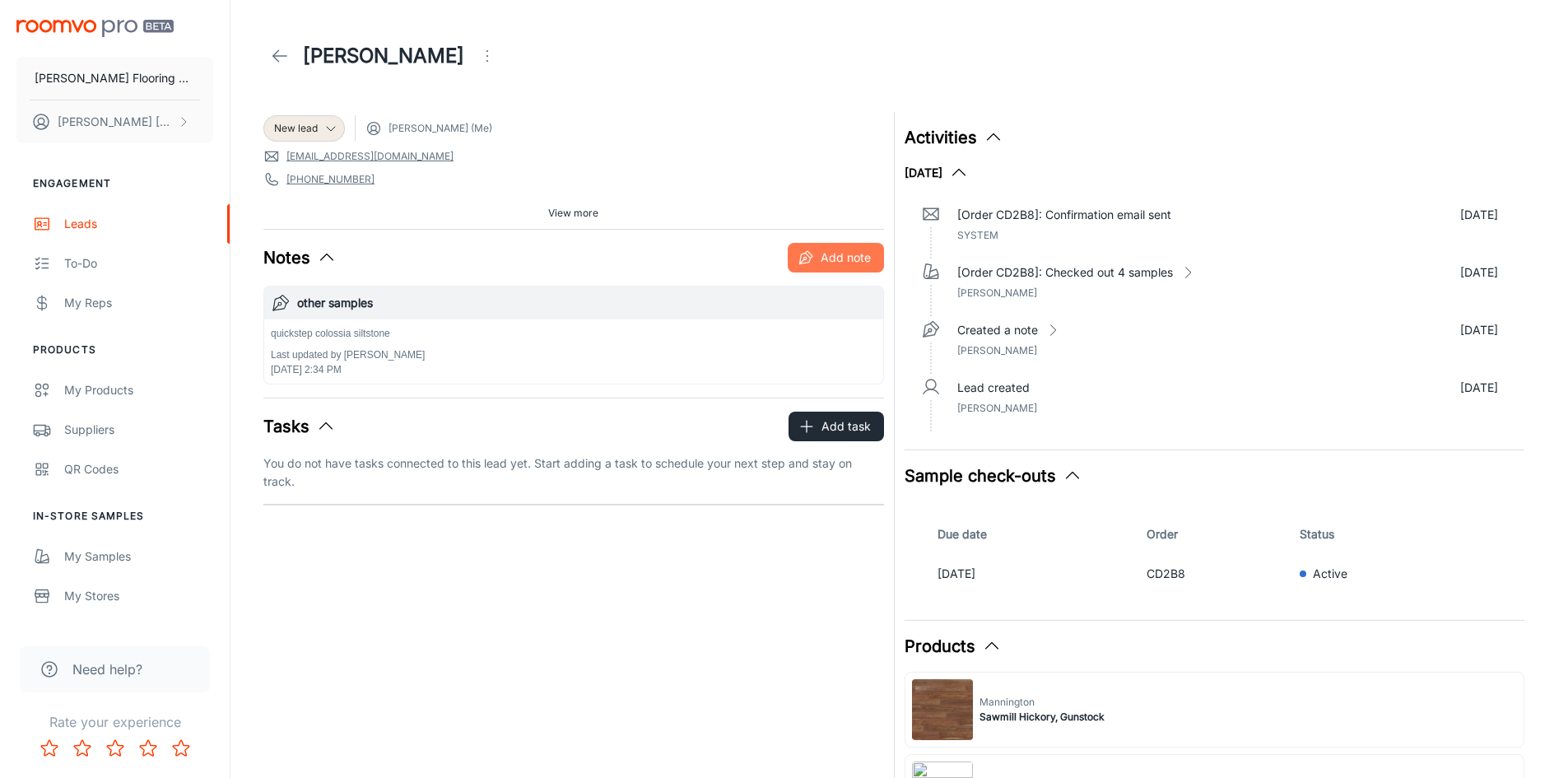
click at [823, 260] on button "Add note" at bounding box center [835, 257] width 97 height 29
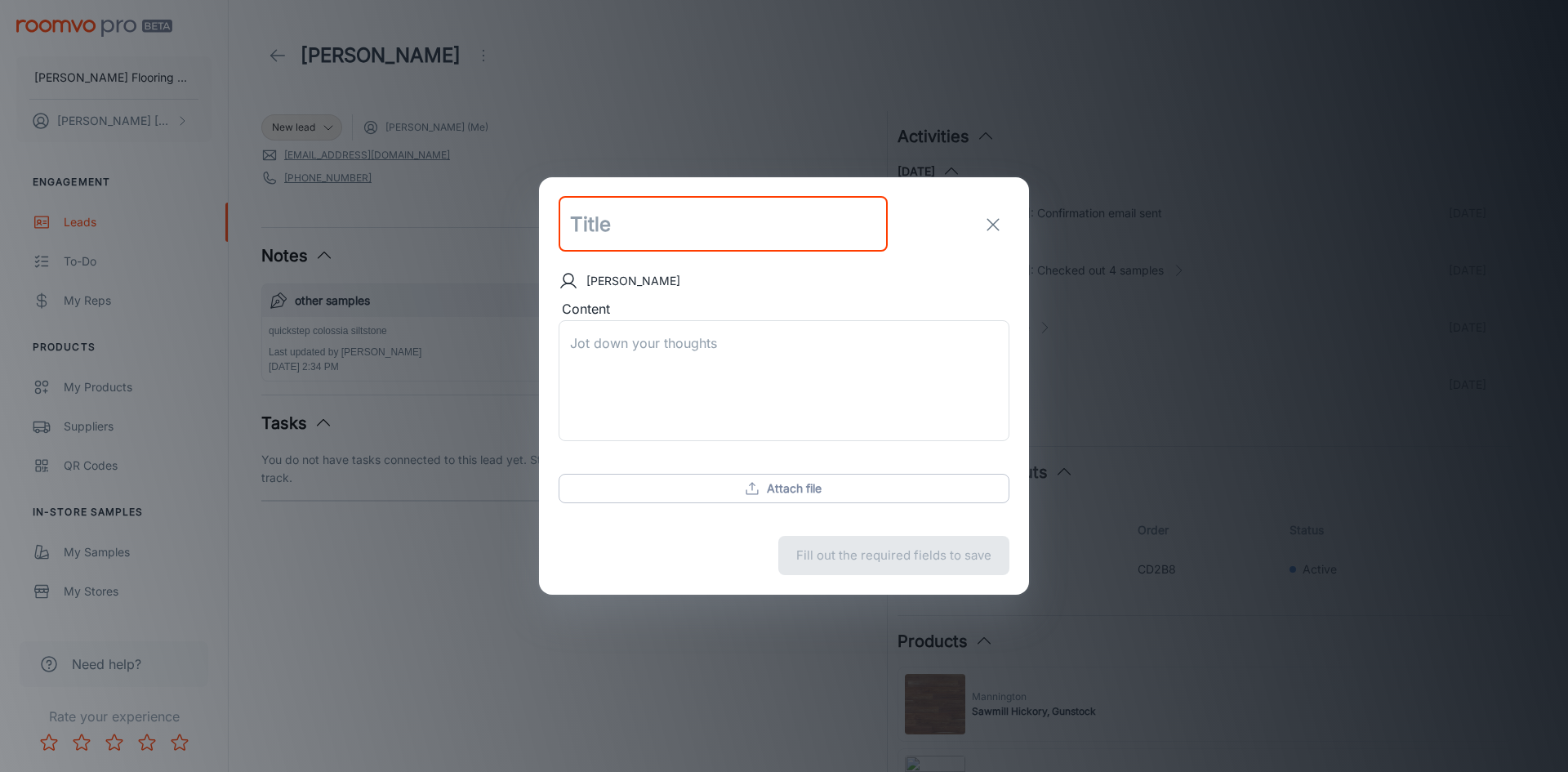
click at [611, 224] on input "text" at bounding box center [723, 224] width 329 height 56
type input "area"
click at [580, 345] on textarea "Content" at bounding box center [784, 381] width 428 height 94
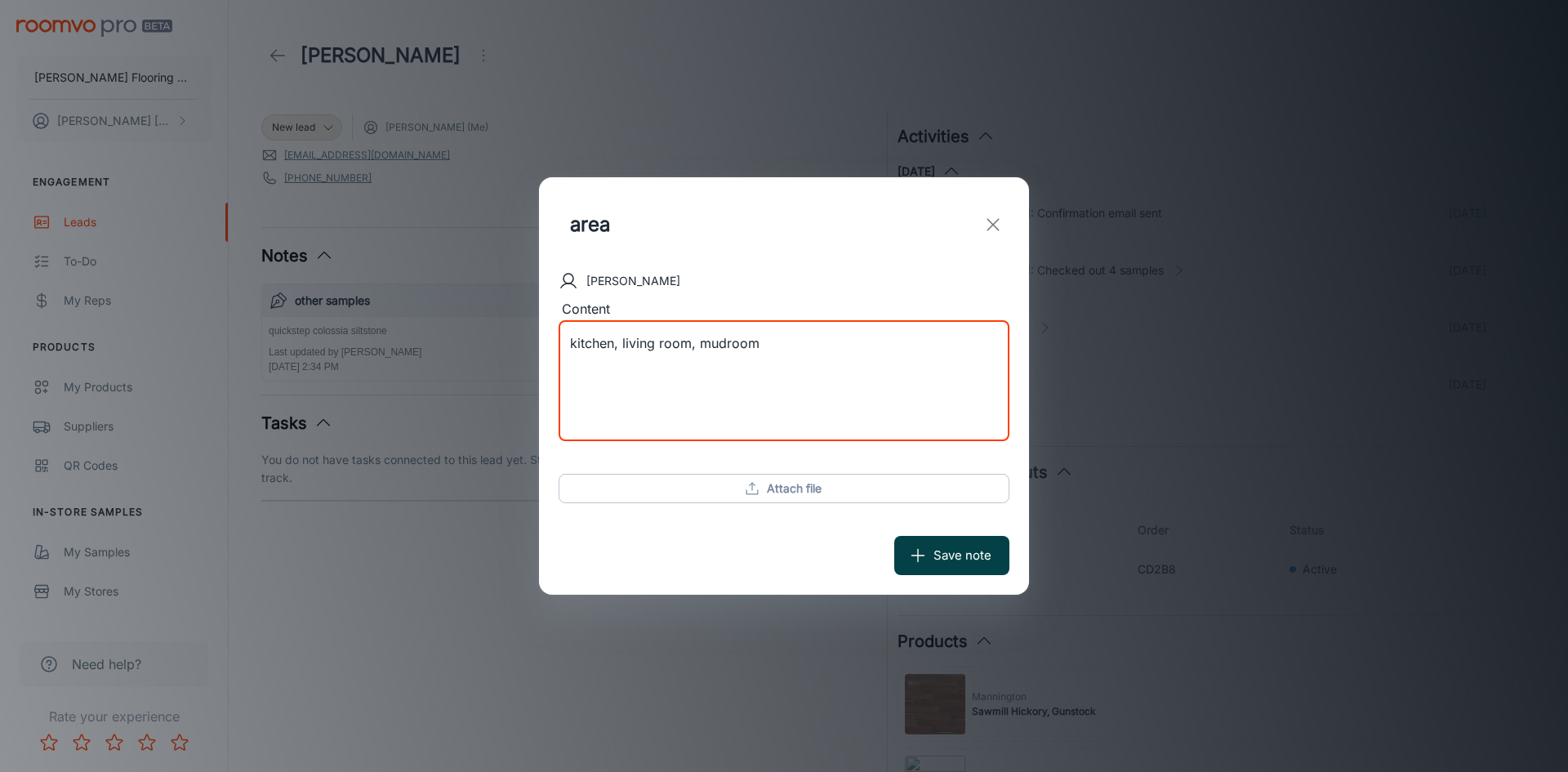
type textarea "kitchen, living room, mudroom"
click at [946, 547] on button "Save note" at bounding box center [952, 555] width 115 height 39
